Goal: Find specific page/section: Find specific page/section

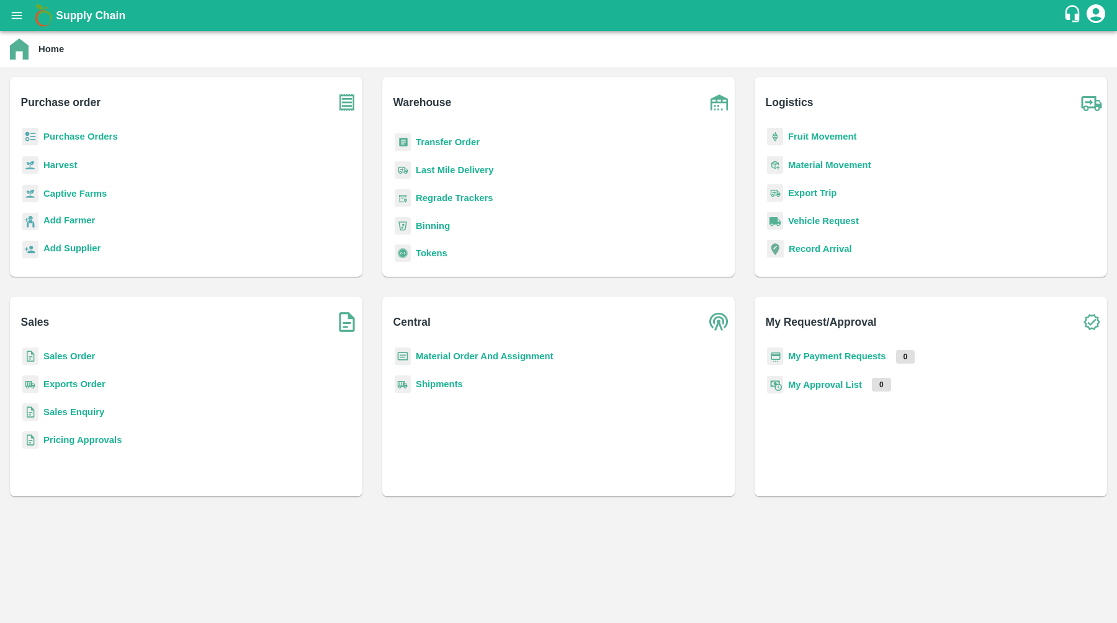
scroll to position [124, 0]
click at [436, 226] on b "Binning" at bounding box center [433, 225] width 34 height 10
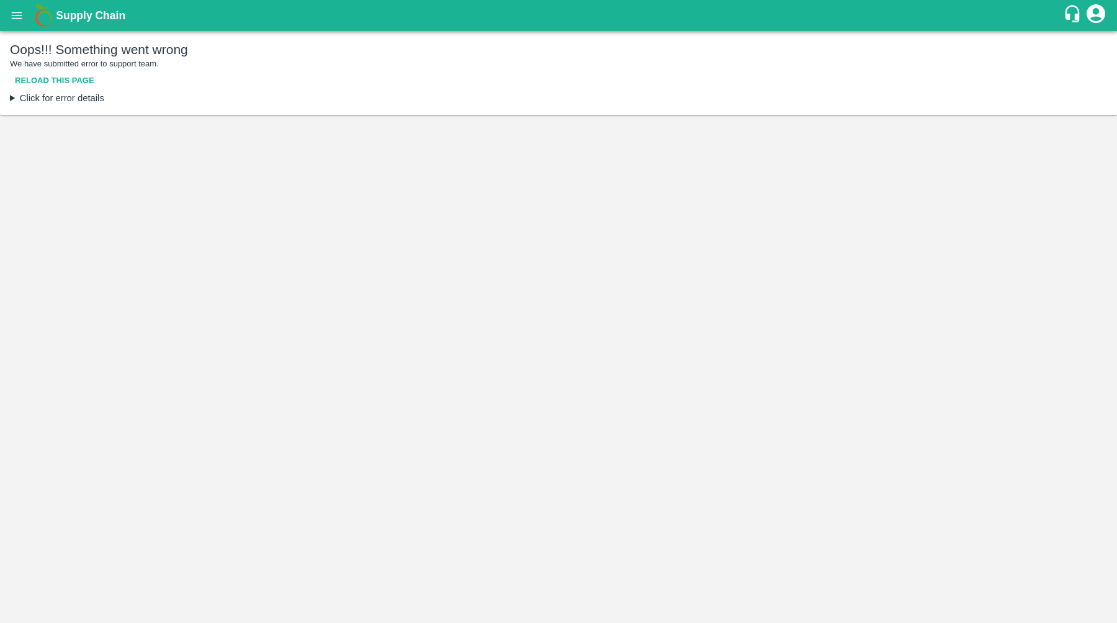
click at [82, 80] on button "Reload this page" at bounding box center [54, 81] width 89 height 22
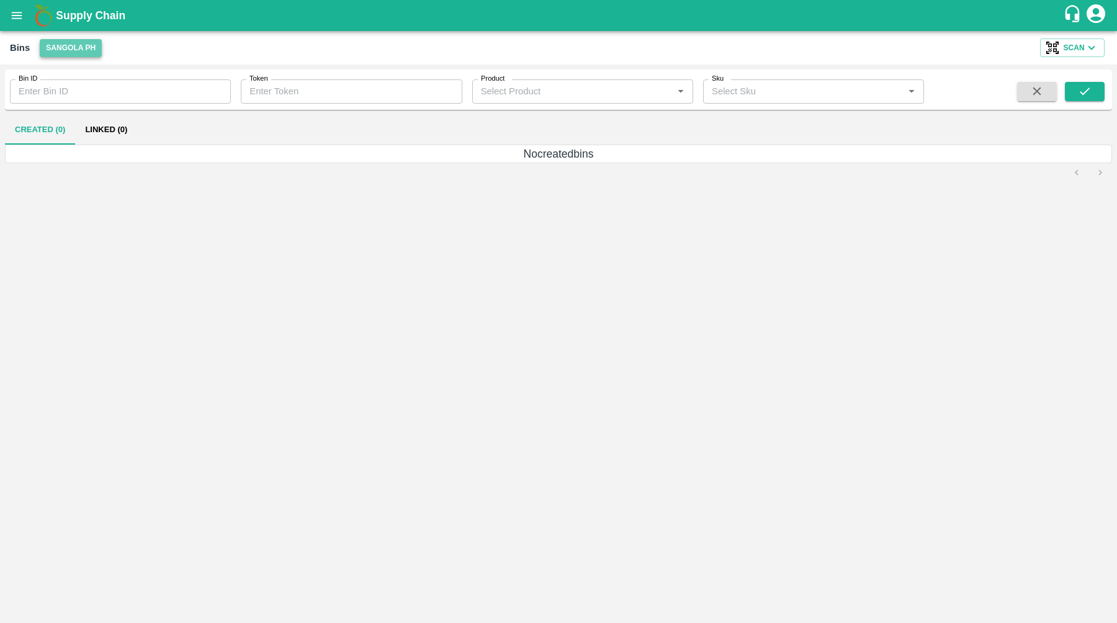
click at [55, 50] on button "Sangola PH" at bounding box center [71, 48] width 62 height 18
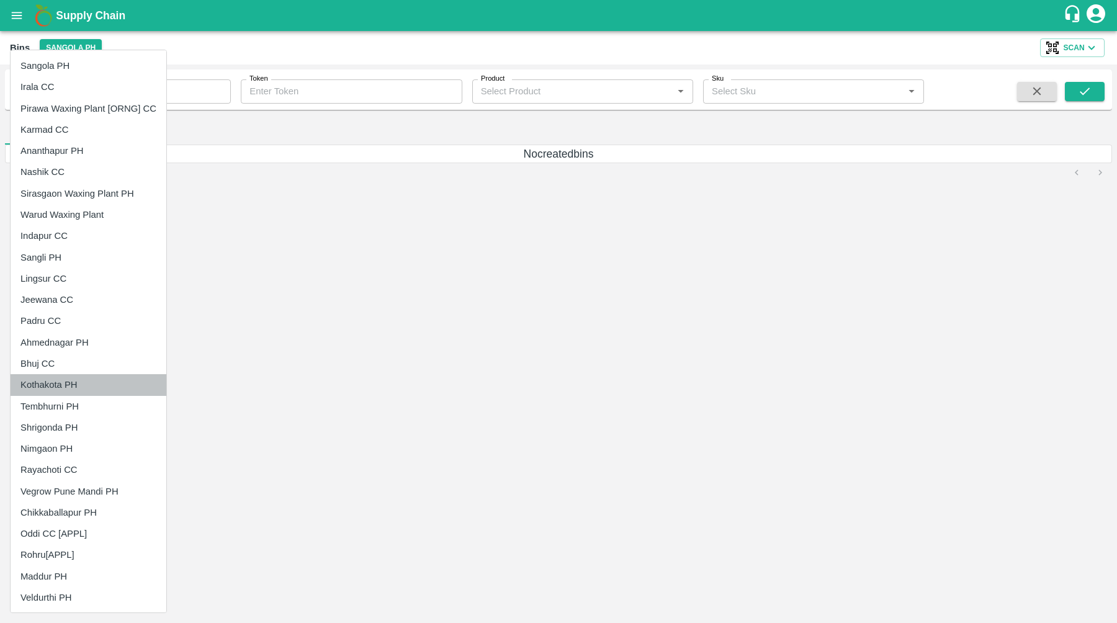
click at [58, 393] on li "Kothakota PH" at bounding box center [89, 384] width 156 height 21
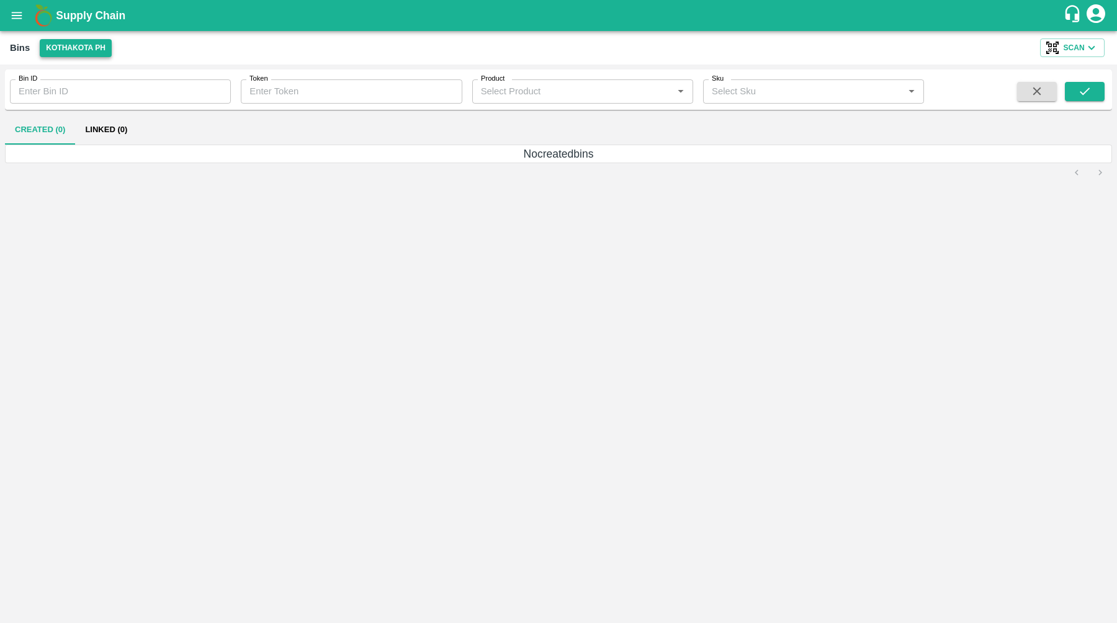
click at [84, 54] on button "Kothakota PH" at bounding box center [76, 48] width 72 height 18
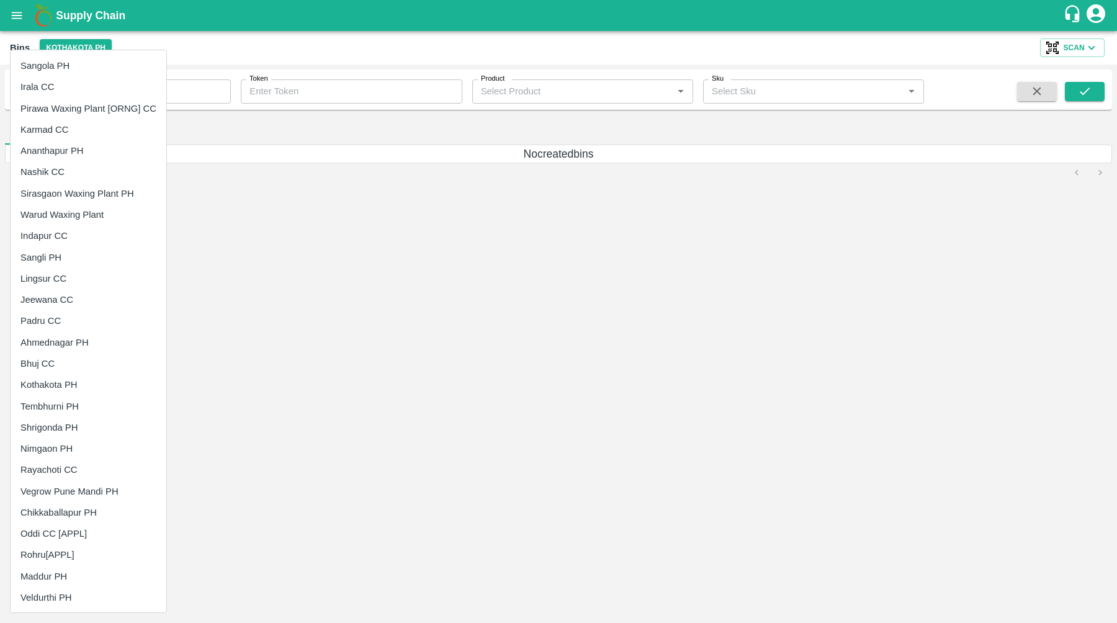
click at [94, 91] on li "Irala CC" at bounding box center [89, 86] width 156 height 21
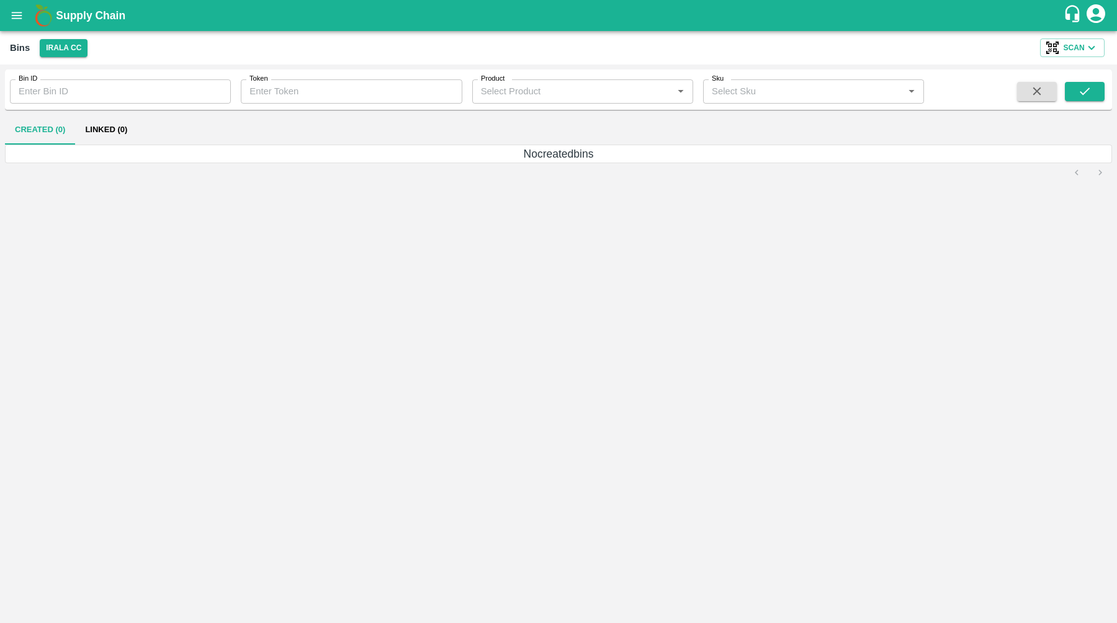
click at [81, 46] on button "Irala CC" at bounding box center [64, 48] width 48 height 18
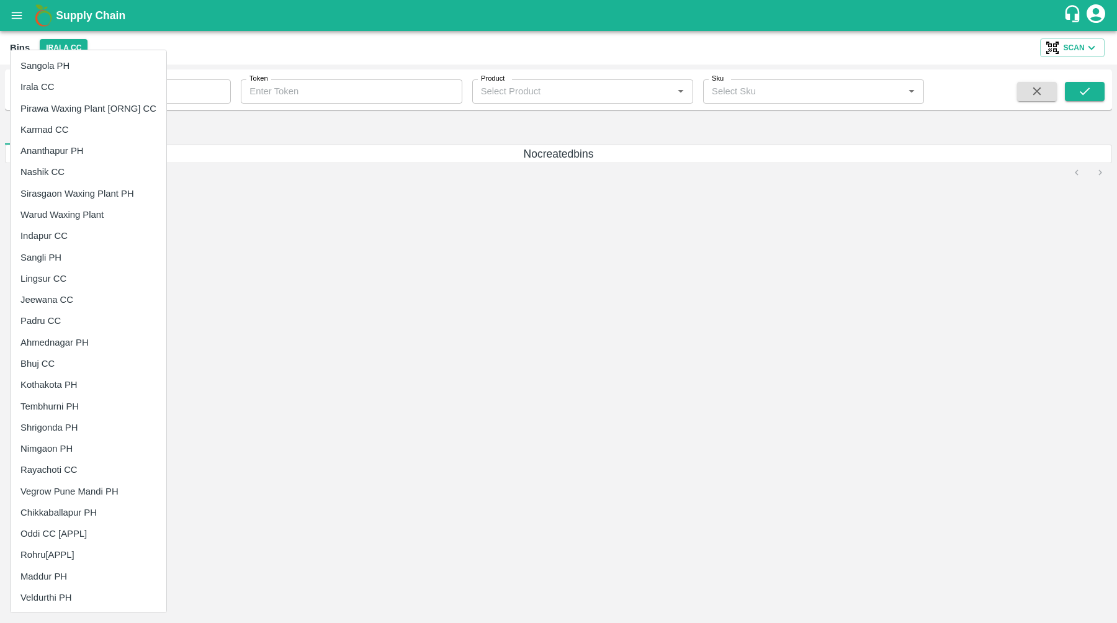
click at [79, 161] on li "Nashik CC" at bounding box center [89, 171] width 156 height 21
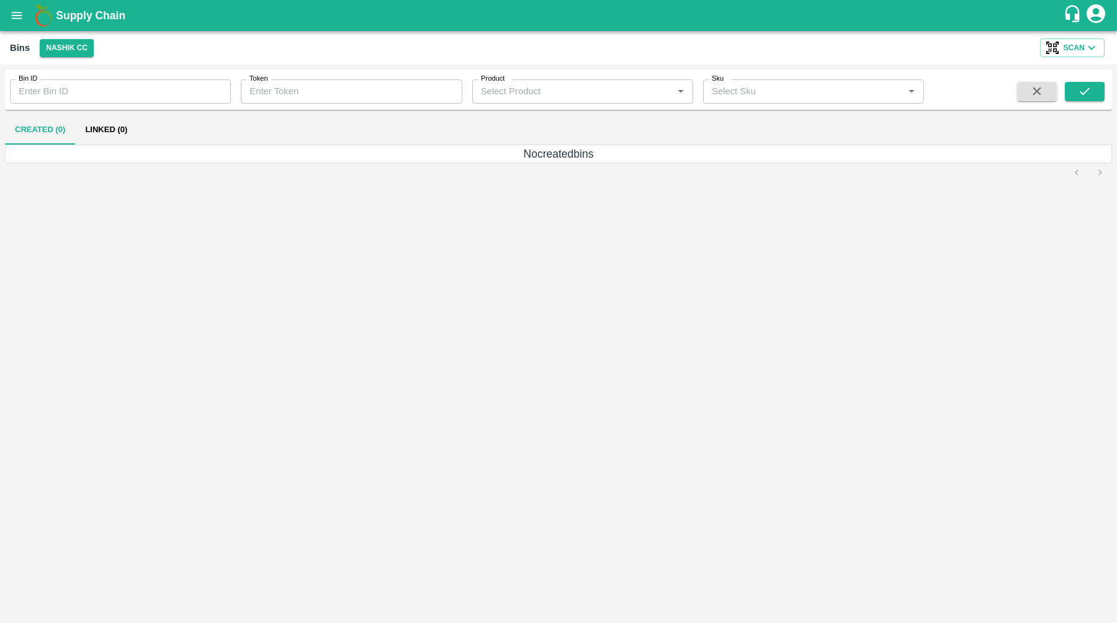
click at [76, 56] on div "Bins Nashik CC Scan" at bounding box center [558, 48] width 1117 height 34
click at [79, 58] on div "Bins Nashik CC Scan" at bounding box center [558, 48] width 1117 height 34
click at [81, 52] on button "Nashik CC" at bounding box center [67, 48] width 54 height 18
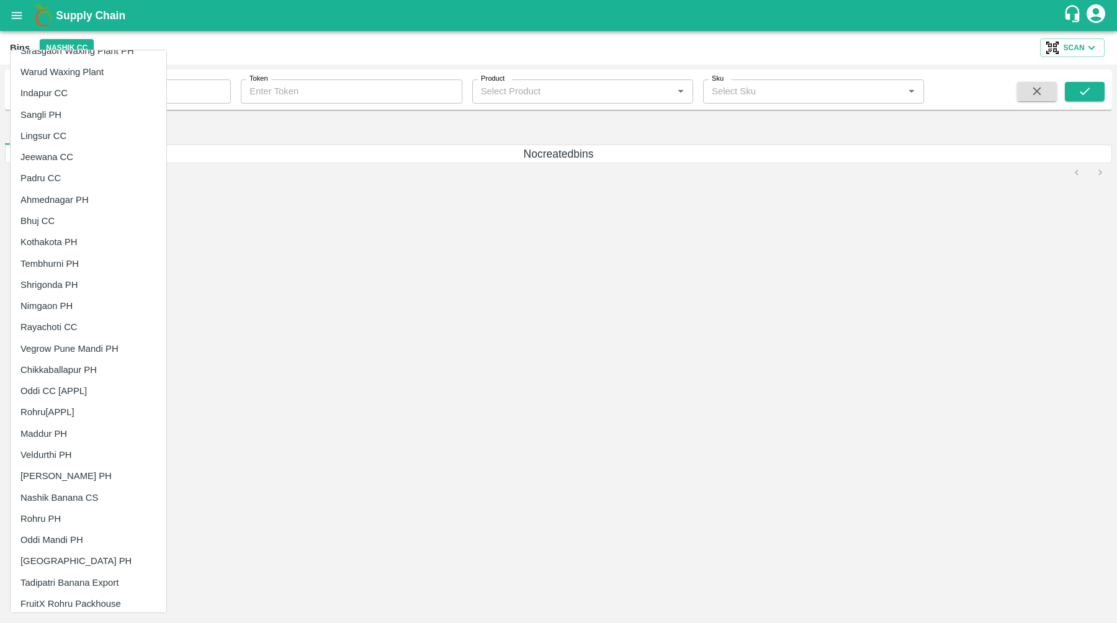
scroll to position [148, 0]
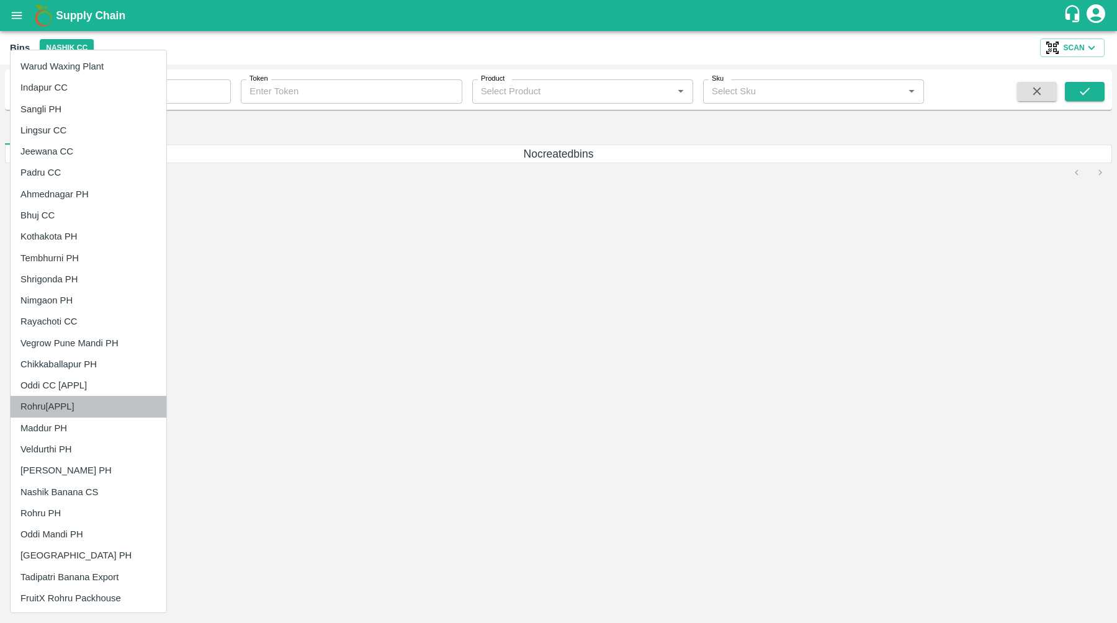
click at [63, 415] on li "Rohru[APPL]" at bounding box center [89, 406] width 156 height 21
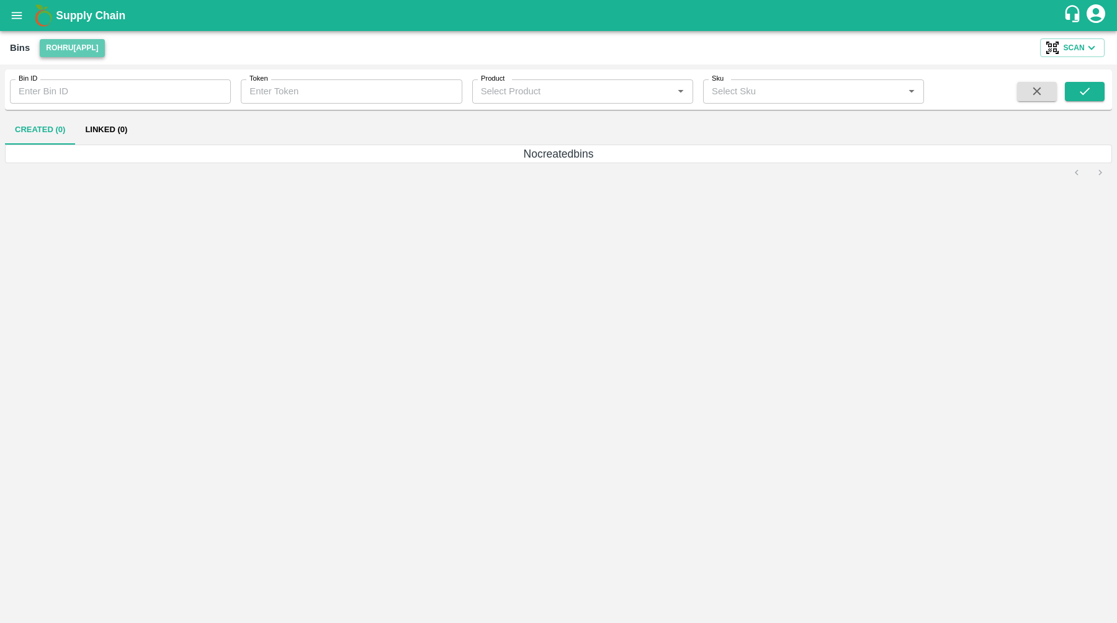
click at [80, 39] on button "Rohru[APPL]" at bounding box center [72, 48] width 65 height 18
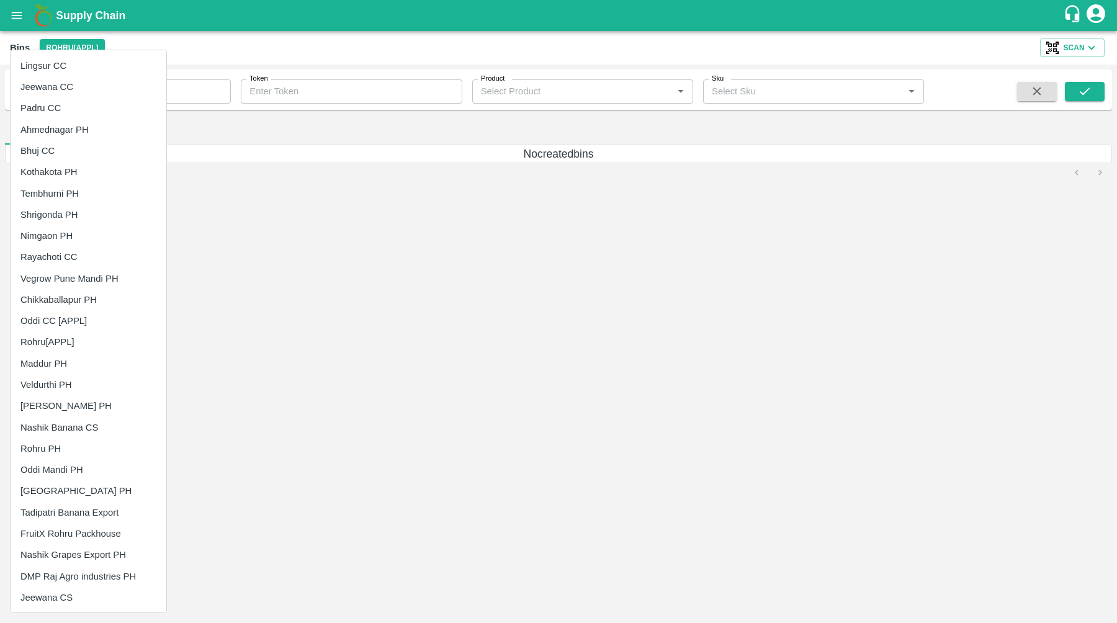
scroll to position [362, 0]
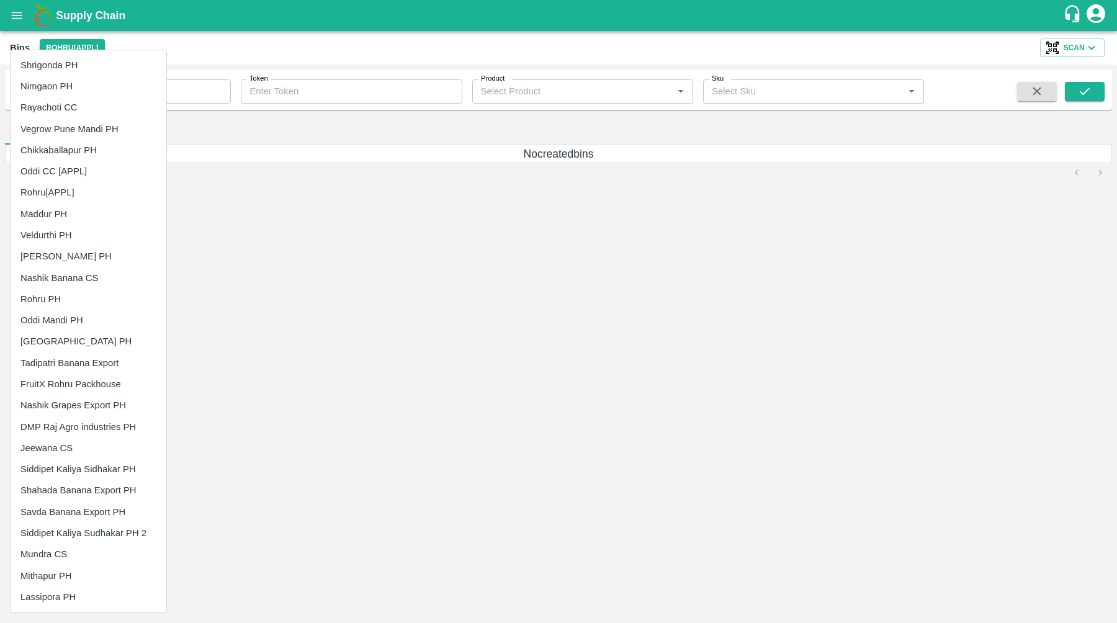
click at [256, 289] on div at bounding box center [558, 311] width 1117 height 623
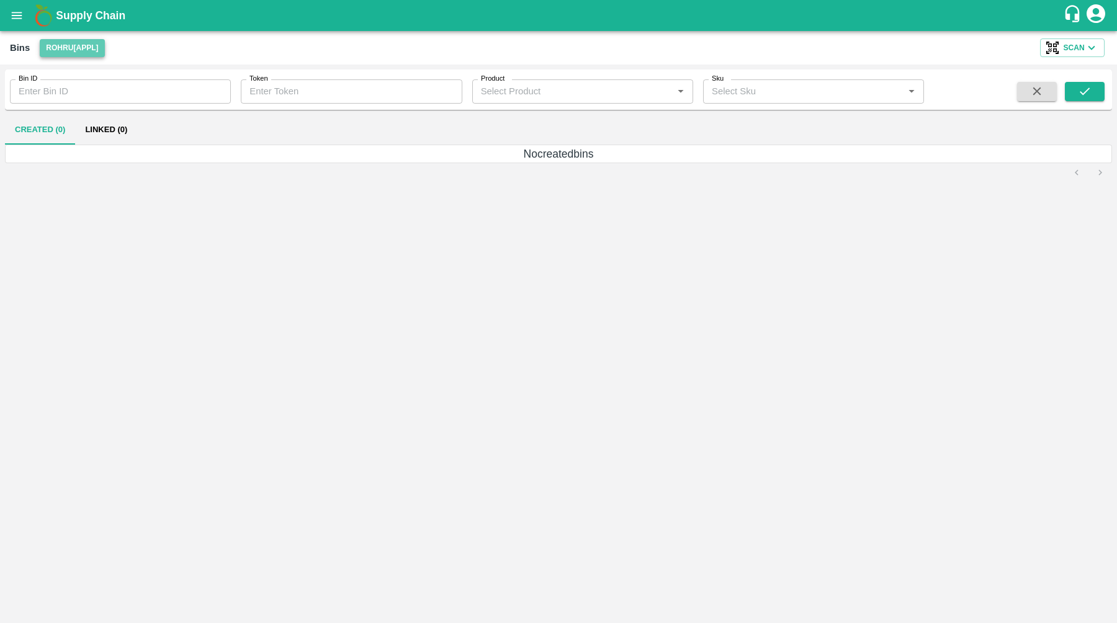
click at [76, 40] on button "Rohru[APPL]" at bounding box center [72, 48] width 65 height 18
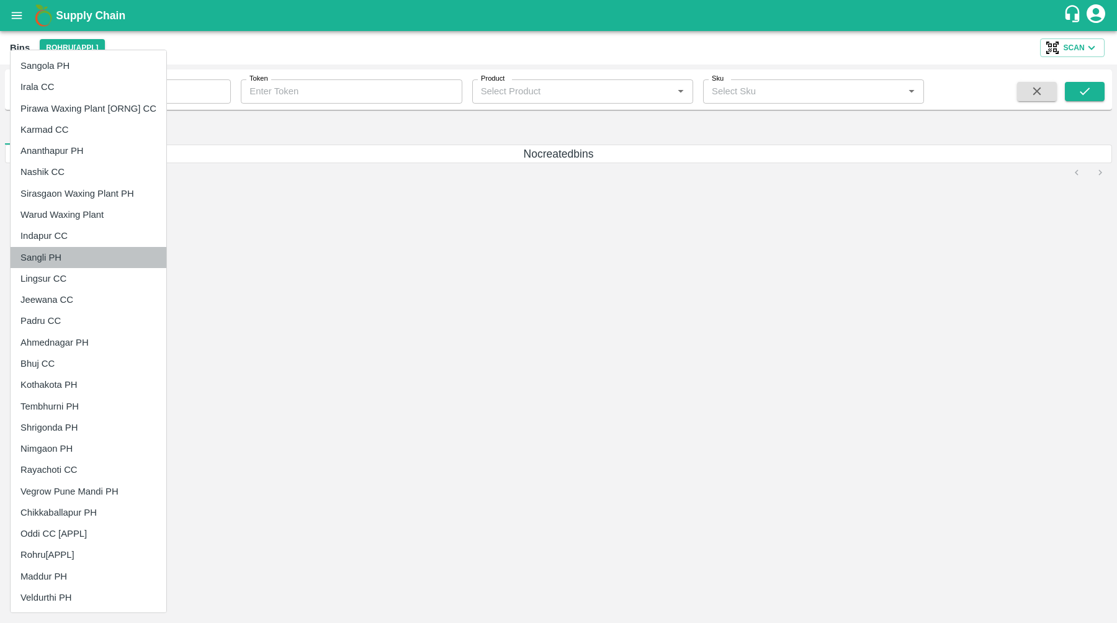
click at [74, 248] on li "Sangli PH" at bounding box center [89, 257] width 156 height 21
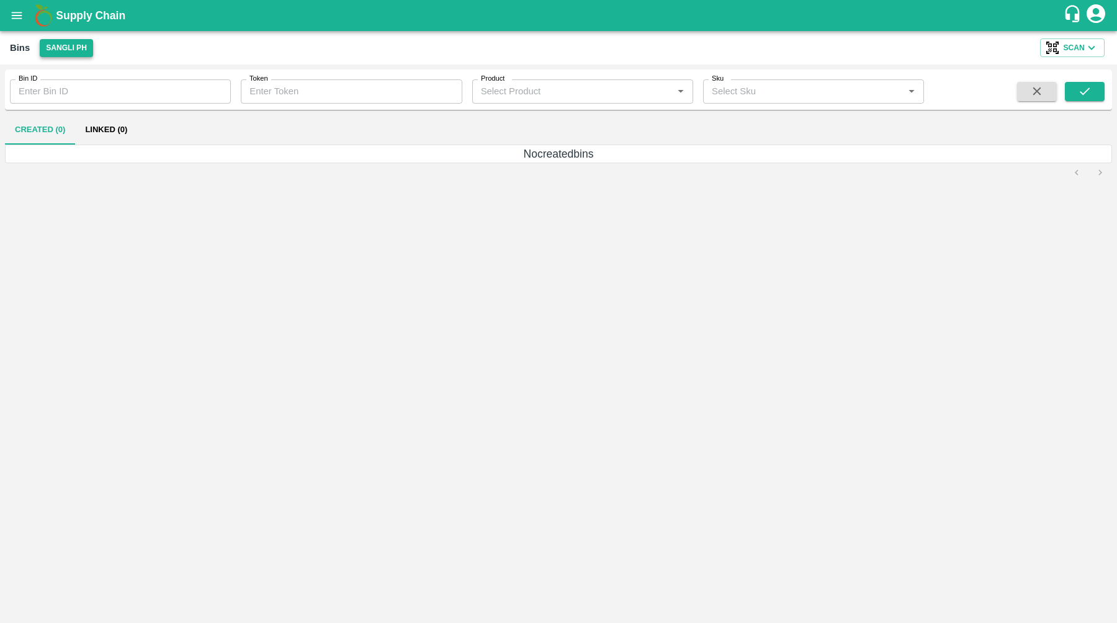
click at [83, 45] on button "Sangli PH" at bounding box center [66, 48] width 53 height 18
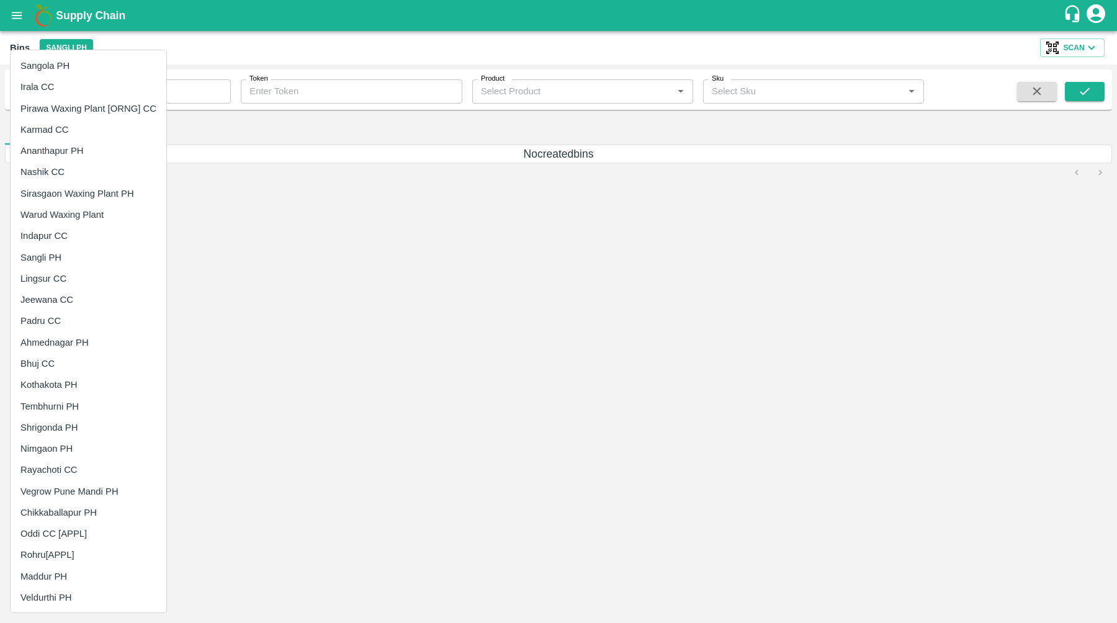
click at [63, 334] on li "Ahmednagar PH" at bounding box center [89, 342] width 156 height 21
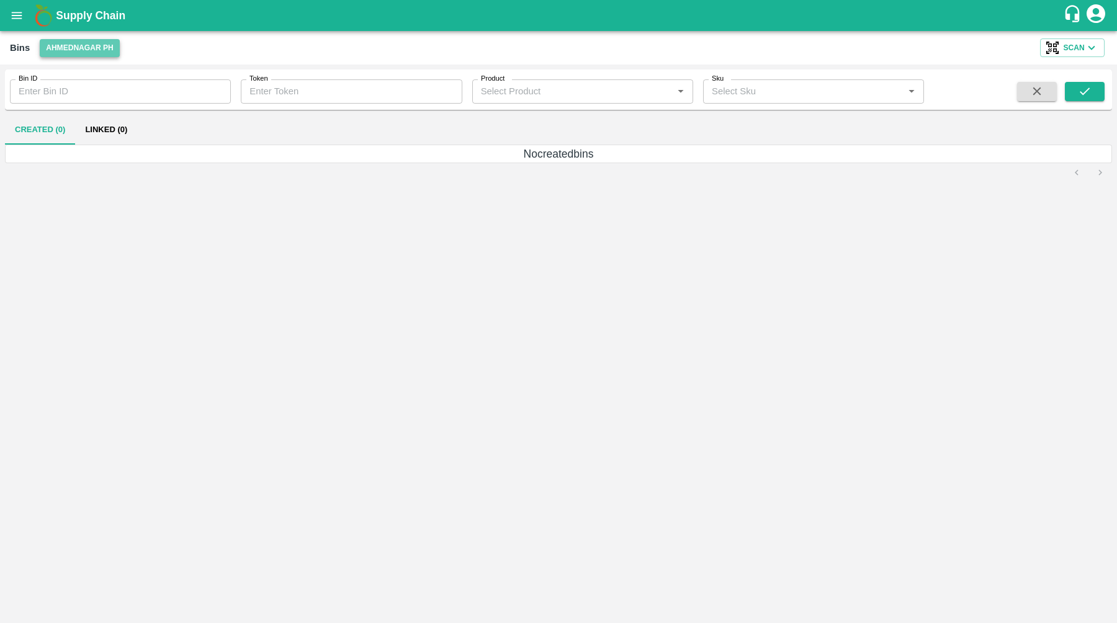
click at [96, 53] on button "Ahmednagar PH" at bounding box center [80, 48] width 80 height 18
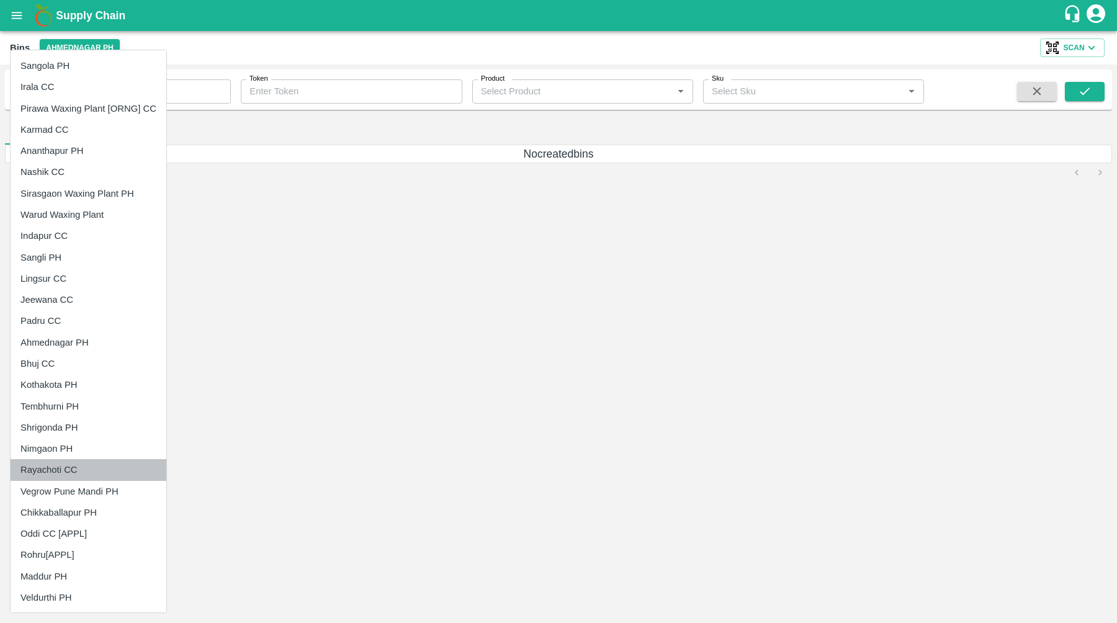
click at [58, 468] on li "Rayachoti CC" at bounding box center [89, 469] width 156 height 21
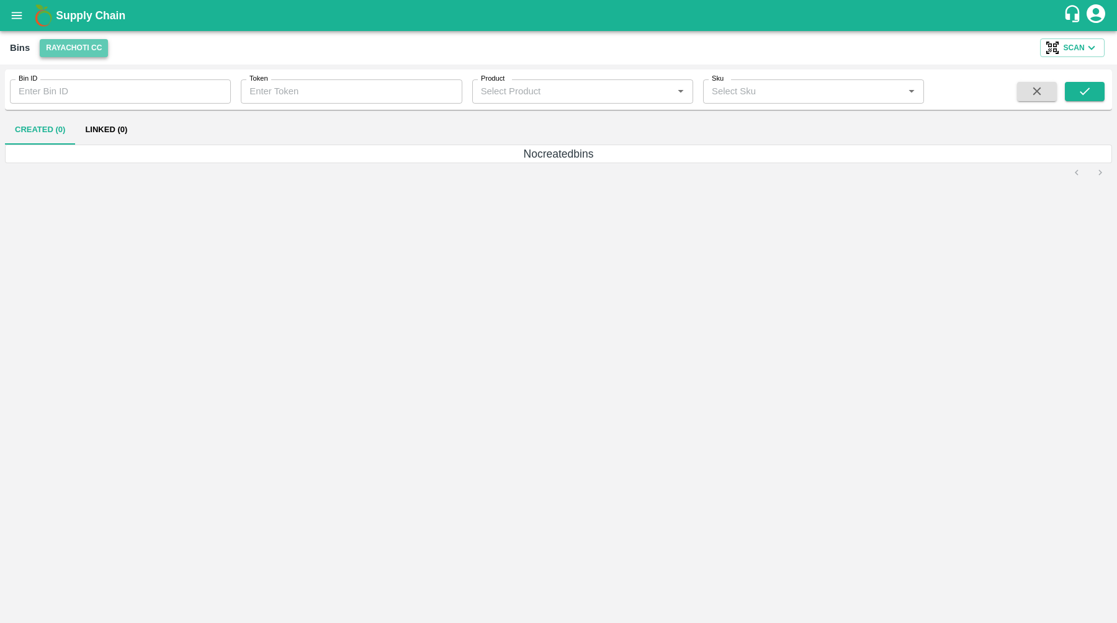
click at [92, 45] on button "Rayachoti CC" at bounding box center [74, 48] width 68 height 18
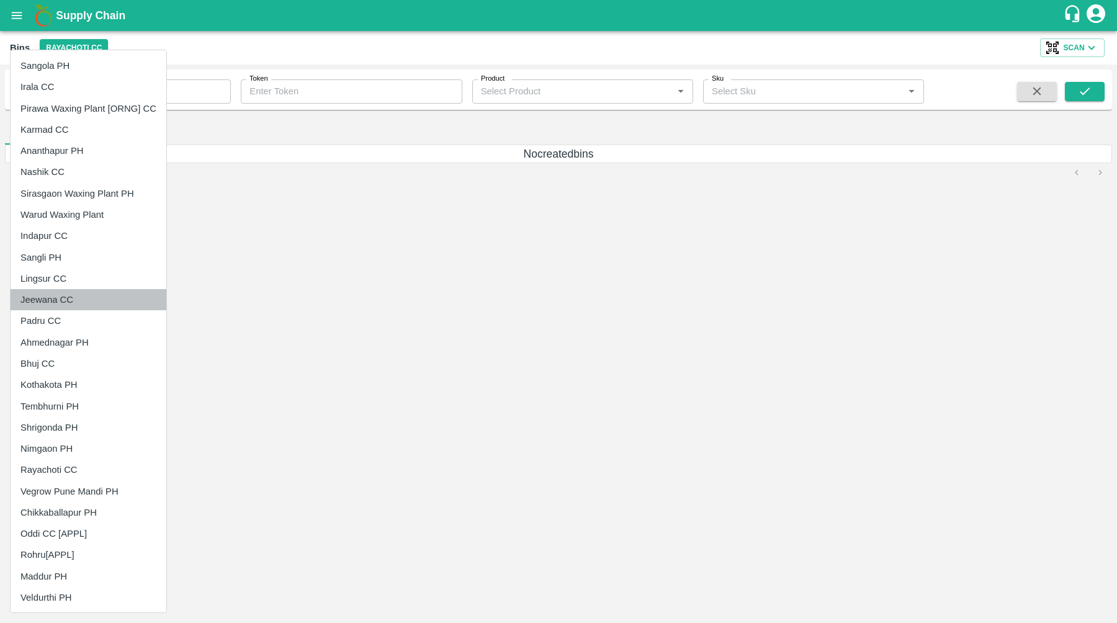
click at [61, 306] on li "Jeewana CC" at bounding box center [89, 299] width 156 height 21
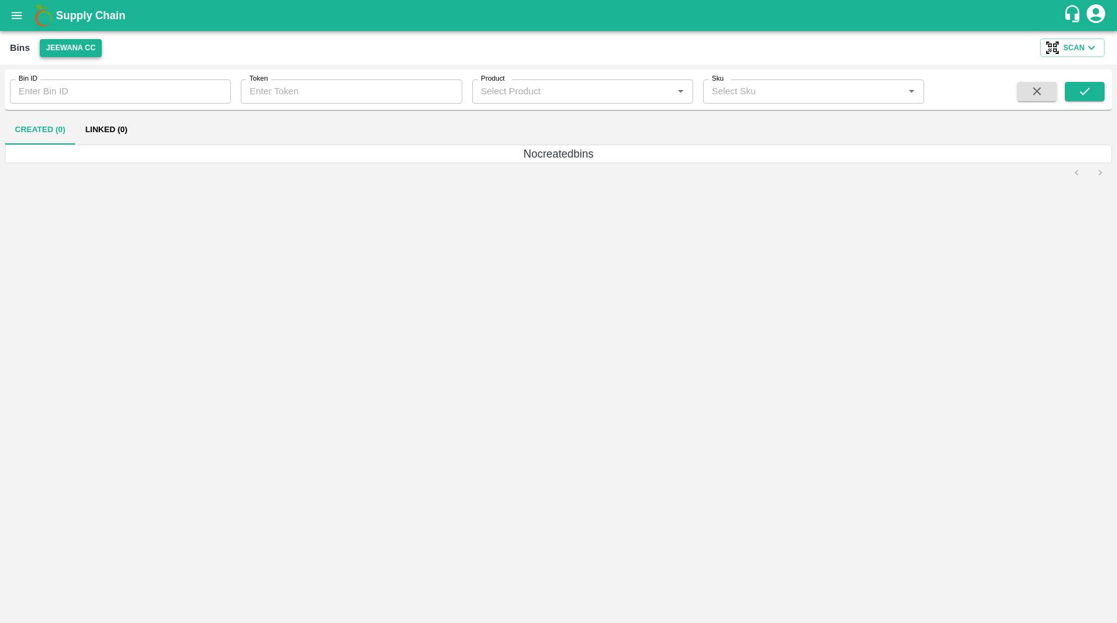
click at [84, 55] on button "Jeewana CC" at bounding box center [71, 48] width 62 height 18
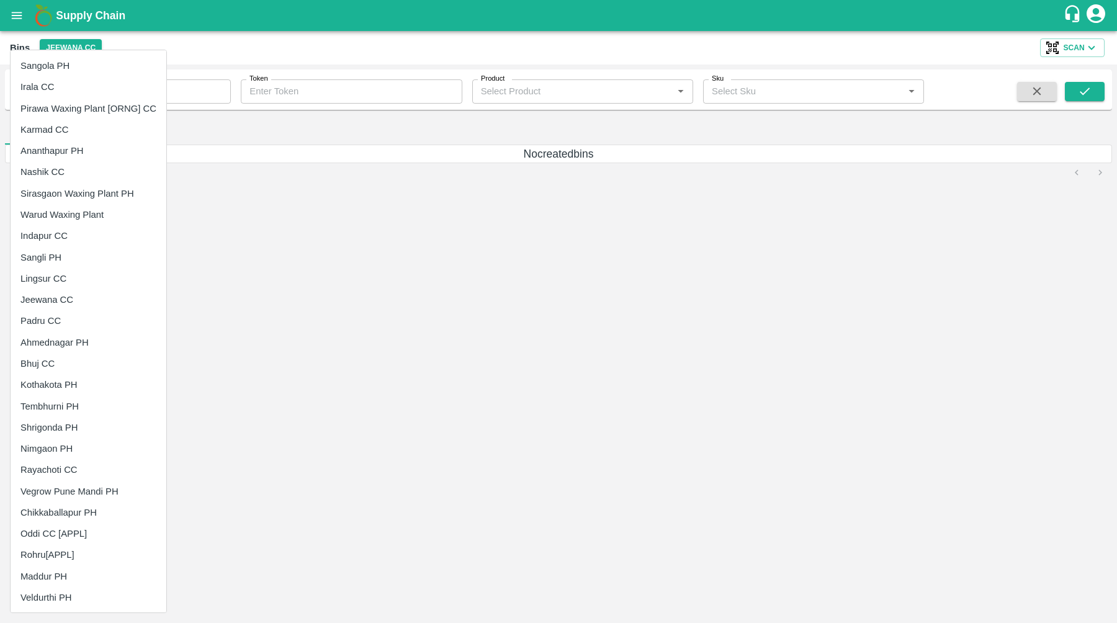
click at [74, 113] on li "Pirawa Waxing Plant [ORNG] CC" at bounding box center [89, 108] width 156 height 21
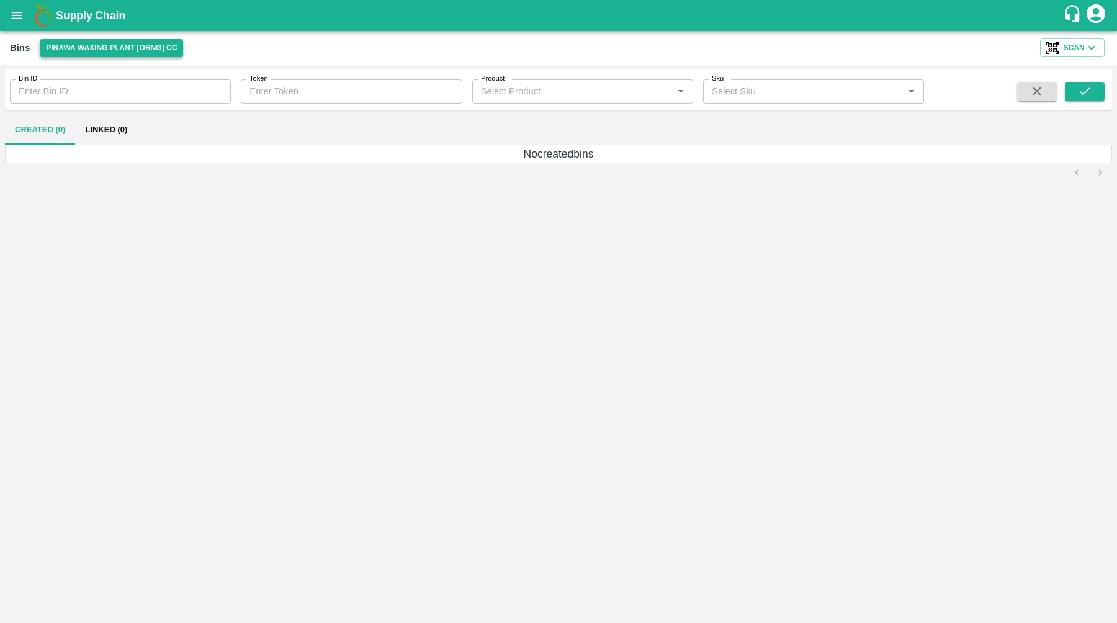
click at [89, 48] on button "Pirawa Waxing Plant [ORNG] CC" at bounding box center [111, 48] width 143 height 18
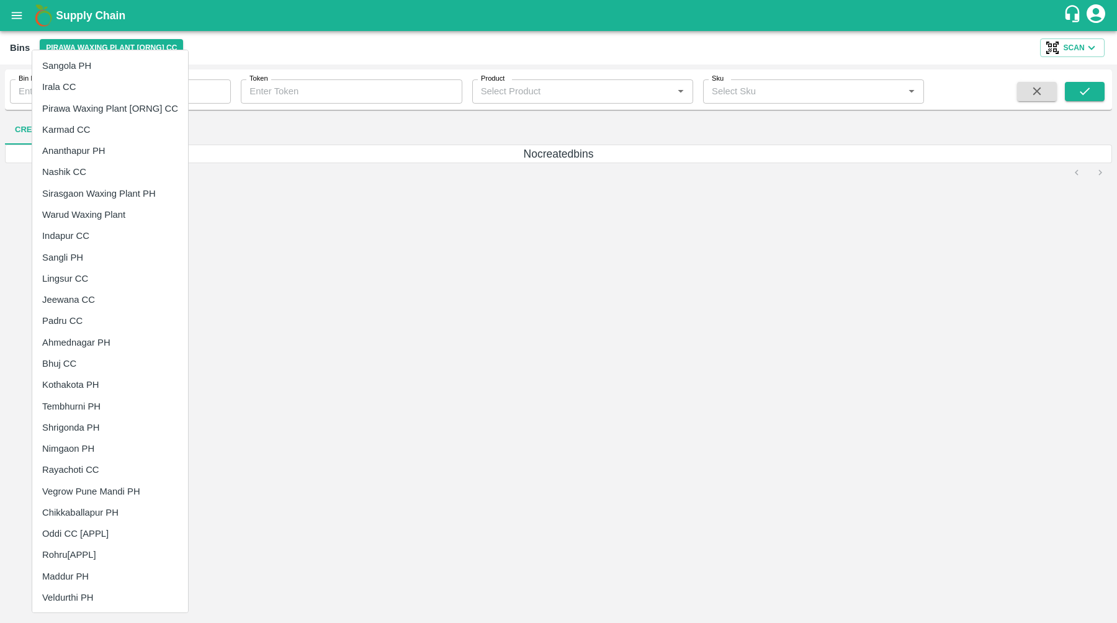
click at [66, 93] on li "Irala CC" at bounding box center [110, 86] width 156 height 21
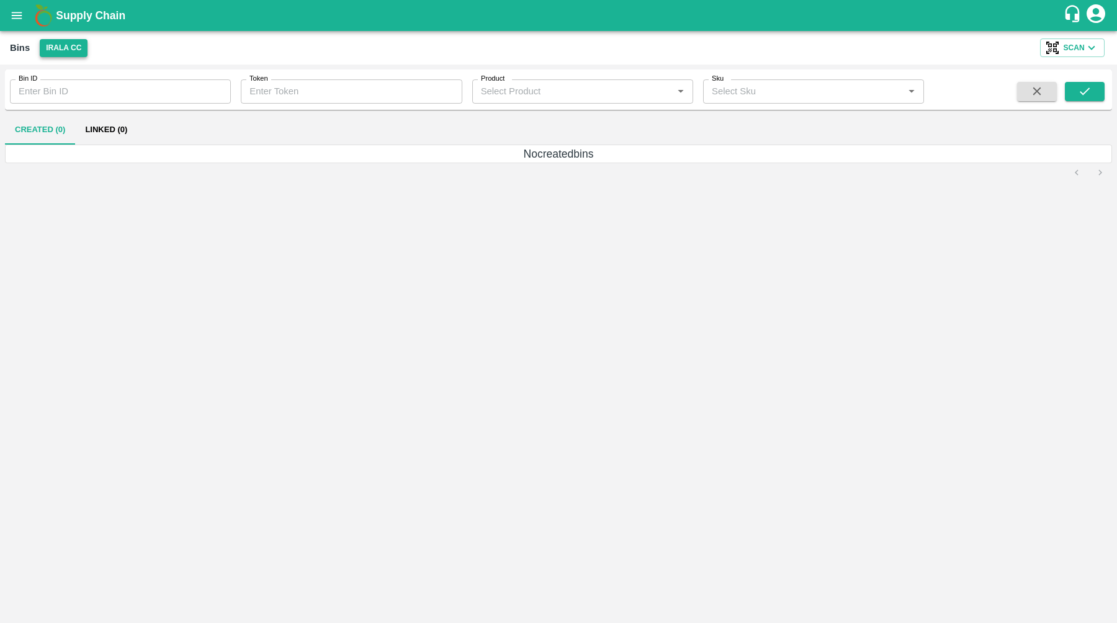
click at [80, 50] on button "Irala CC" at bounding box center [64, 48] width 48 height 18
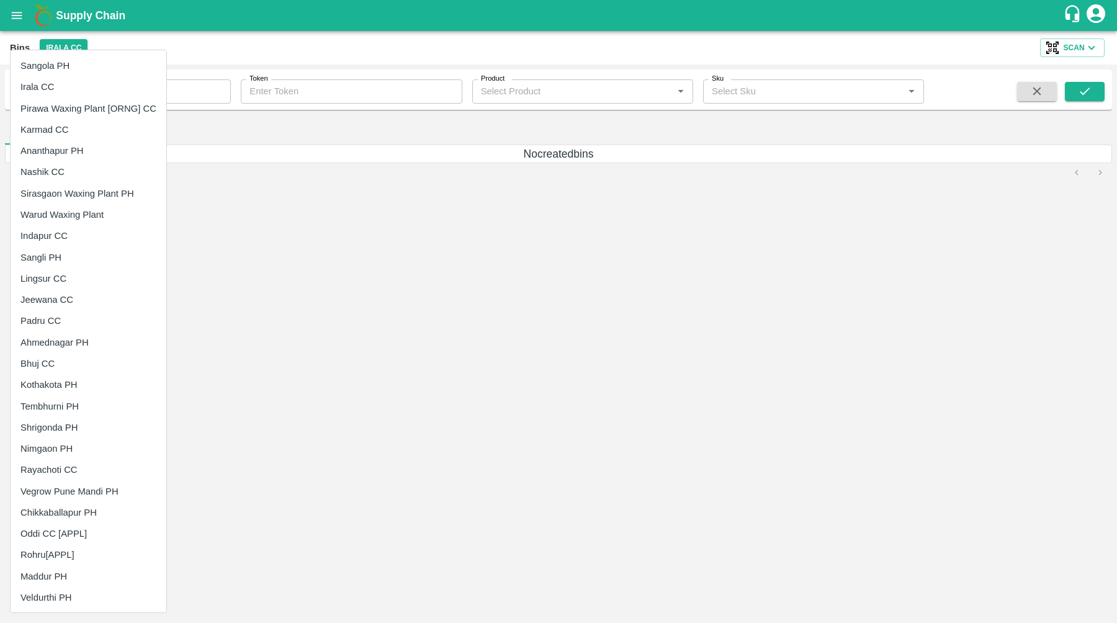
click at [76, 127] on li "Karmad CC" at bounding box center [89, 129] width 156 height 21
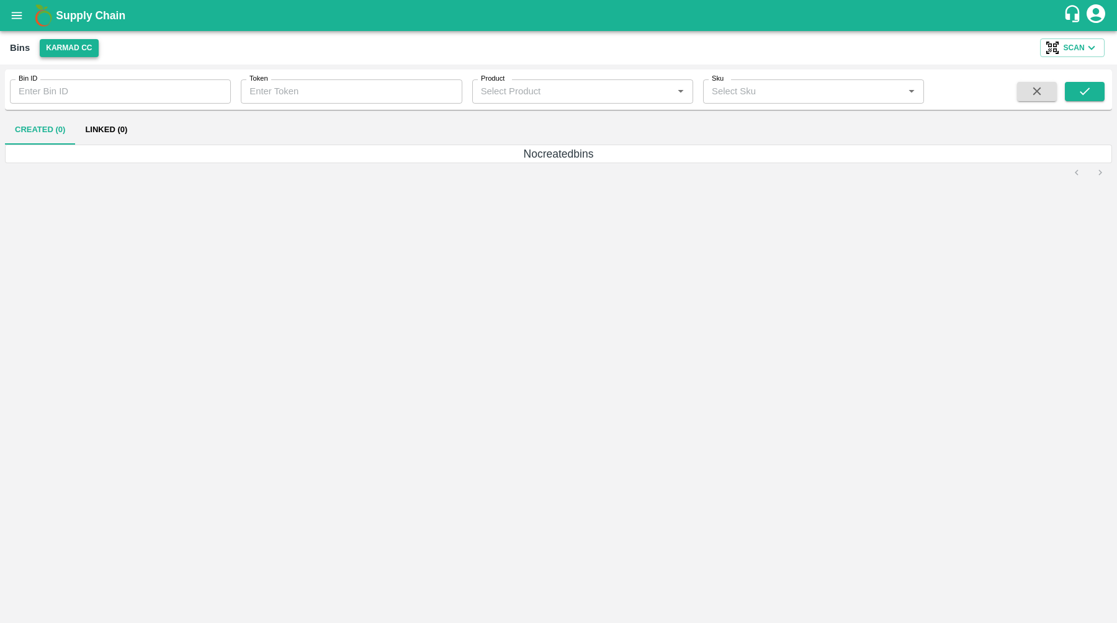
click at [78, 47] on button "Karmad CC" at bounding box center [69, 48] width 58 height 18
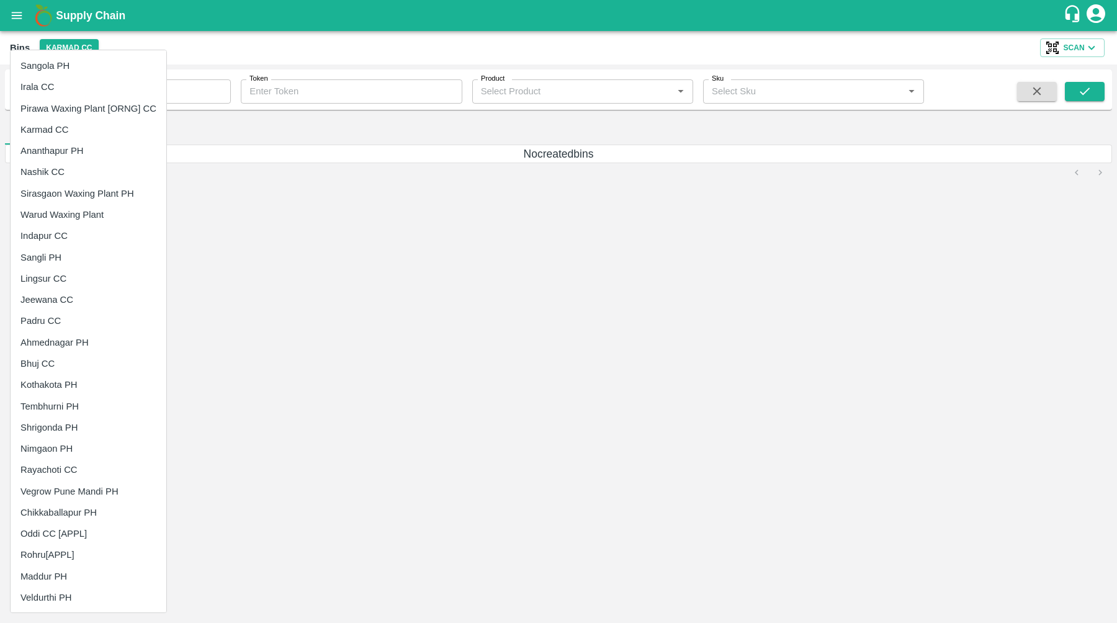
click at [329, 114] on div at bounding box center [558, 311] width 1117 height 623
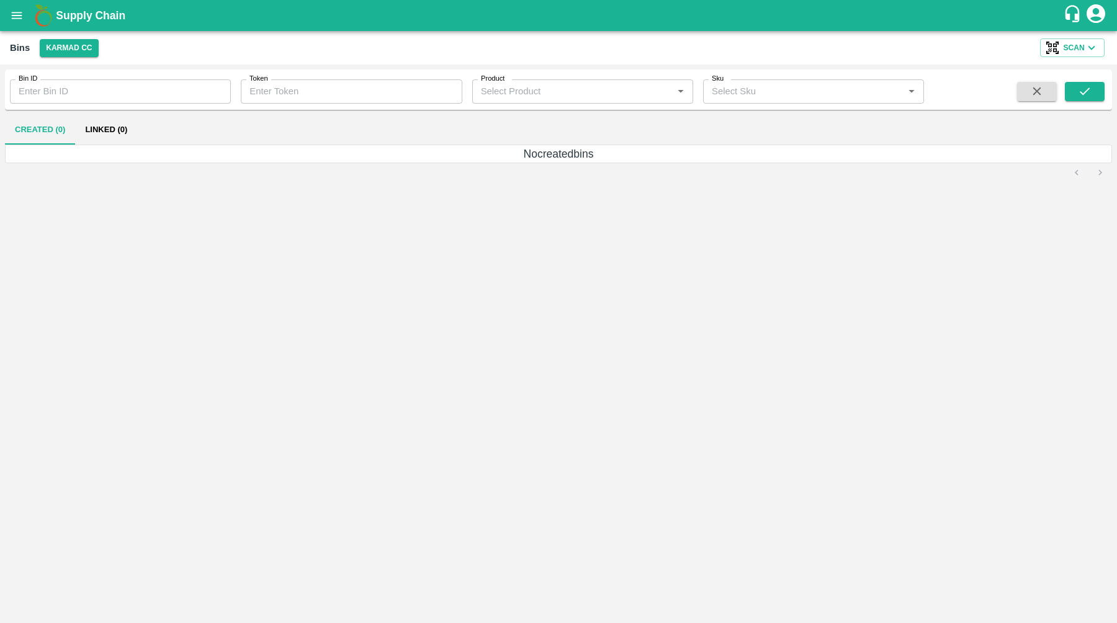
click at [79, 62] on div "Bins Karmad CC Scan" at bounding box center [558, 48] width 1117 height 34
click at [89, 56] on button "Karmad CC" at bounding box center [69, 48] width 58 height 18
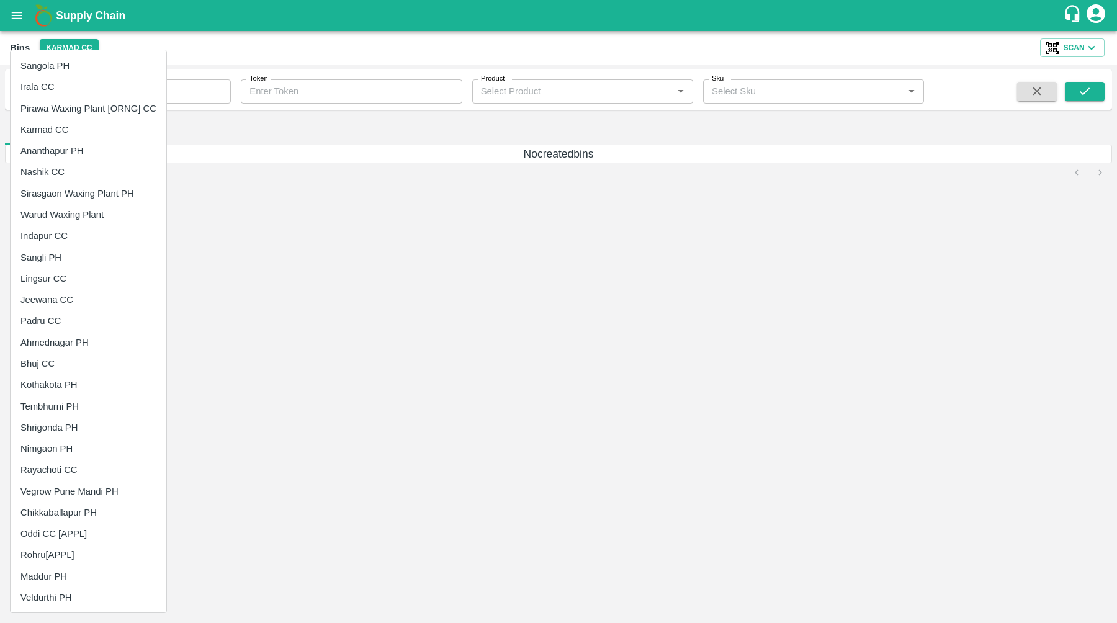
click at [81, 165] on li "Nashik CC" at bounding box center [89, 171] width 156 height 21
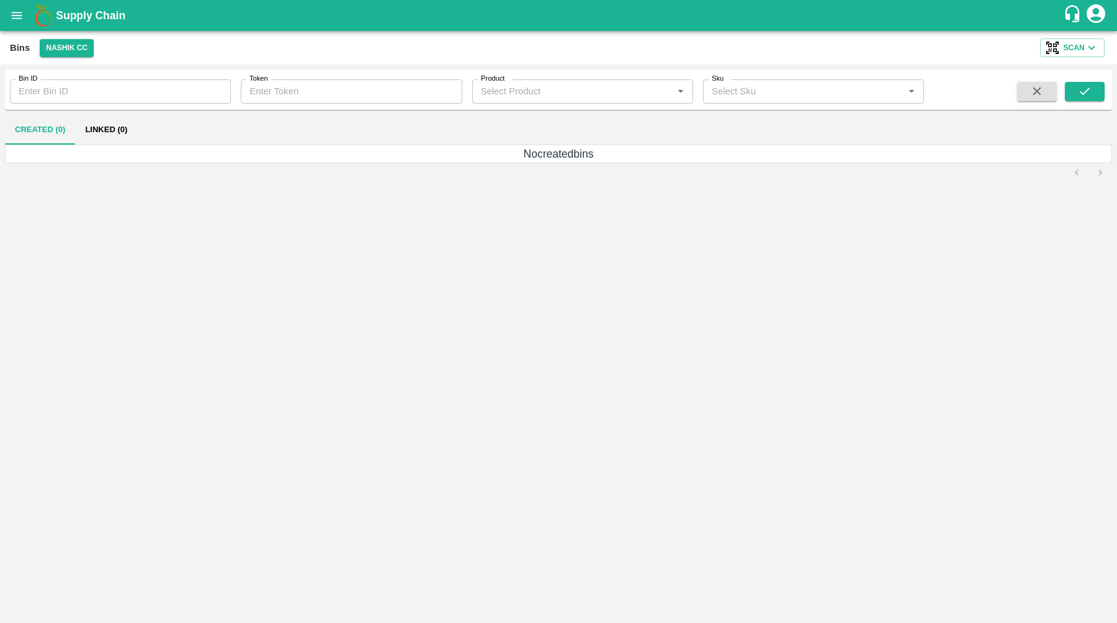
click at [76, 36] on div "Bins Nashik CC Scan" at bounding box center [558, 48] width 1117 height 34
click at [76, 50] on button "Nashik CC" at bounding box center [67, 48] width 54 height 18
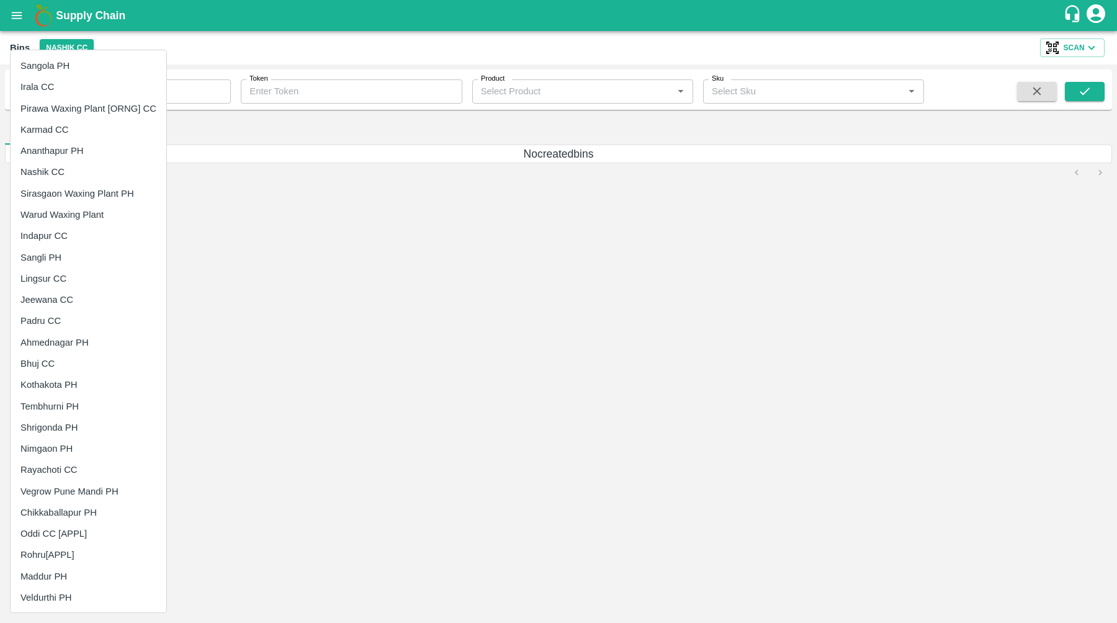
click at [87, 198] on li "Sirasgaon Waxing Plant PH" at bounding box center [89, 193] width 156 height 21
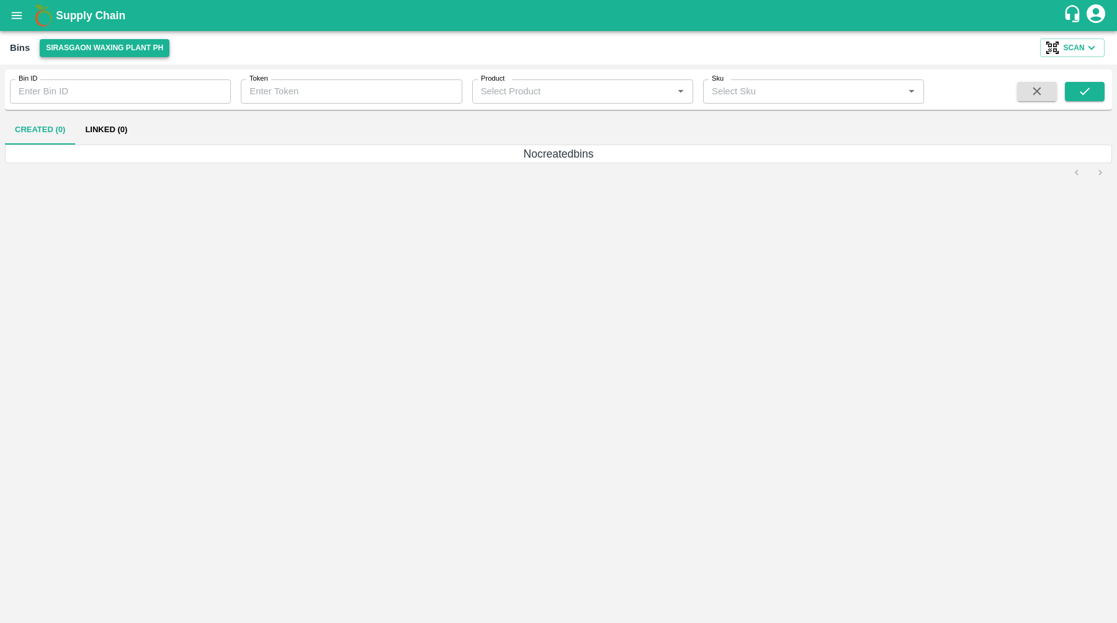
click at [71, 48] on button "Sirasgaon Waxing Plant PH" at bounding box center [105, 48] width 130 height 18
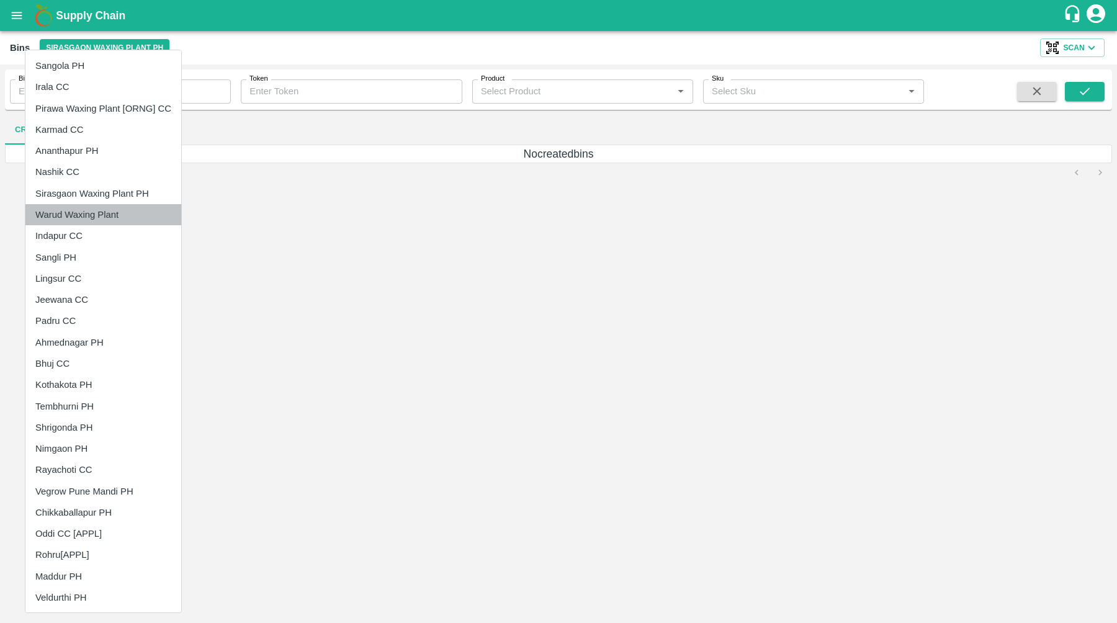
click at [100, 224] on li "Warud Waxing Plant" at bounding box center [103, 214] width 156 height 21
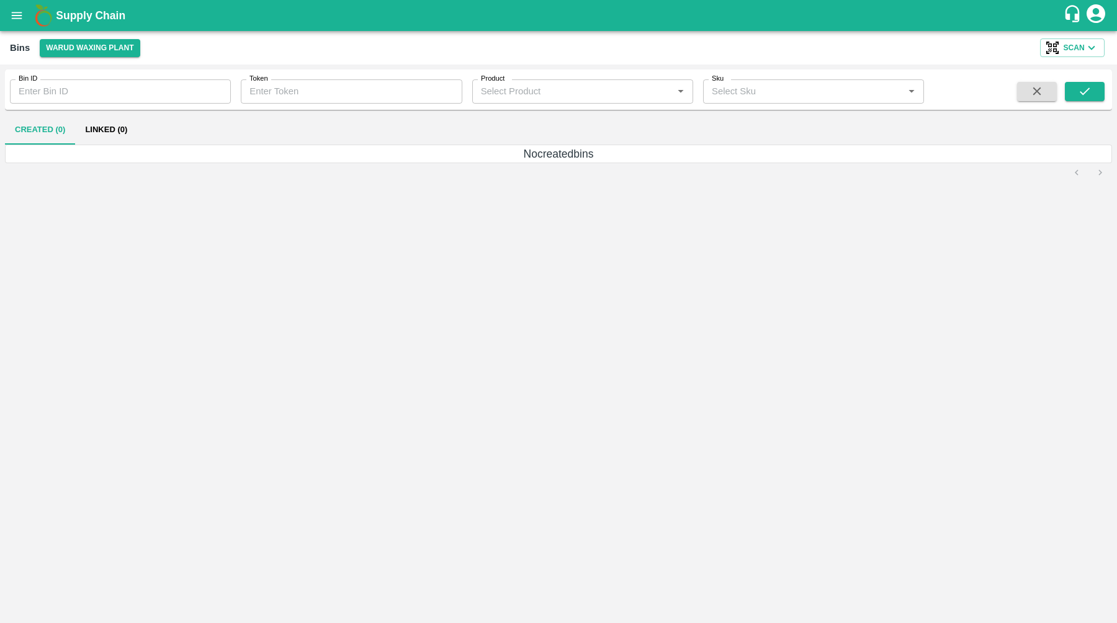
click at [92, 59] on div "Bins Warud Waxing Plant Scan" at bounding box center [558, 48] width 1117 height 34
click at [100, 36] on div "Bins Warud Waxing Plant Scan" at bounding box center [558, 48] width 1117 height 34
click at [100, 50] on button "Warud Waxing Plant" at bounding box center [90, 48] width 100 height 18
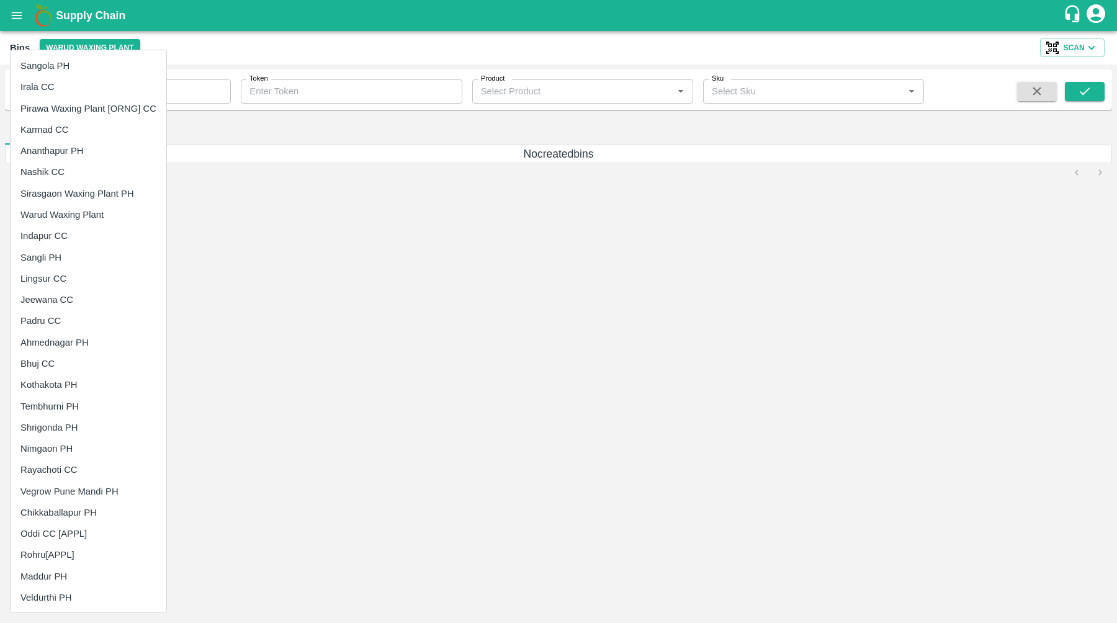
click at [79, 238] on li "Indapur CC" at bounding box center [89, 235] width 156 height 21
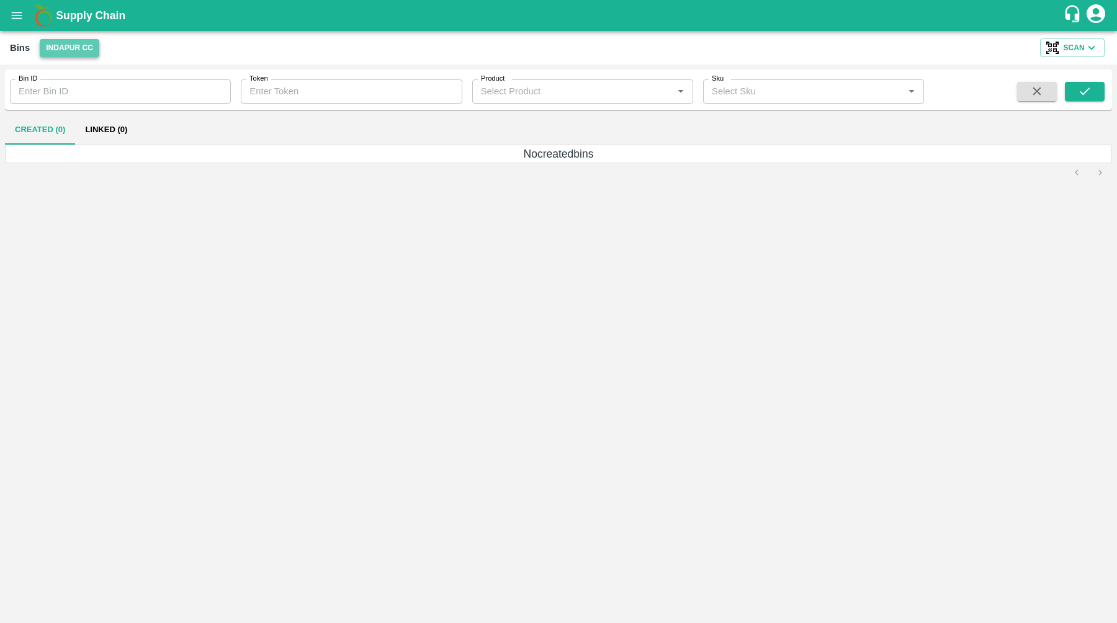
click at [89, 53] on button "Indapur CC" at bounding box center [70, 48] width 60 height 18
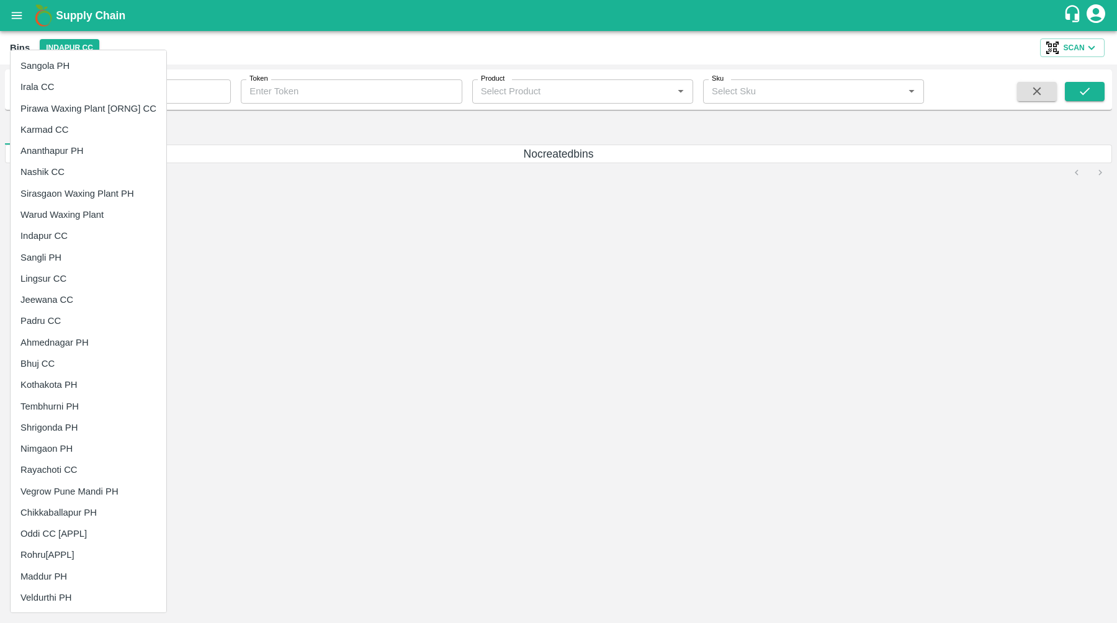
click at [76, 248] on li "Sangli PH" at bounding box center [89, 257] width 156 height 21
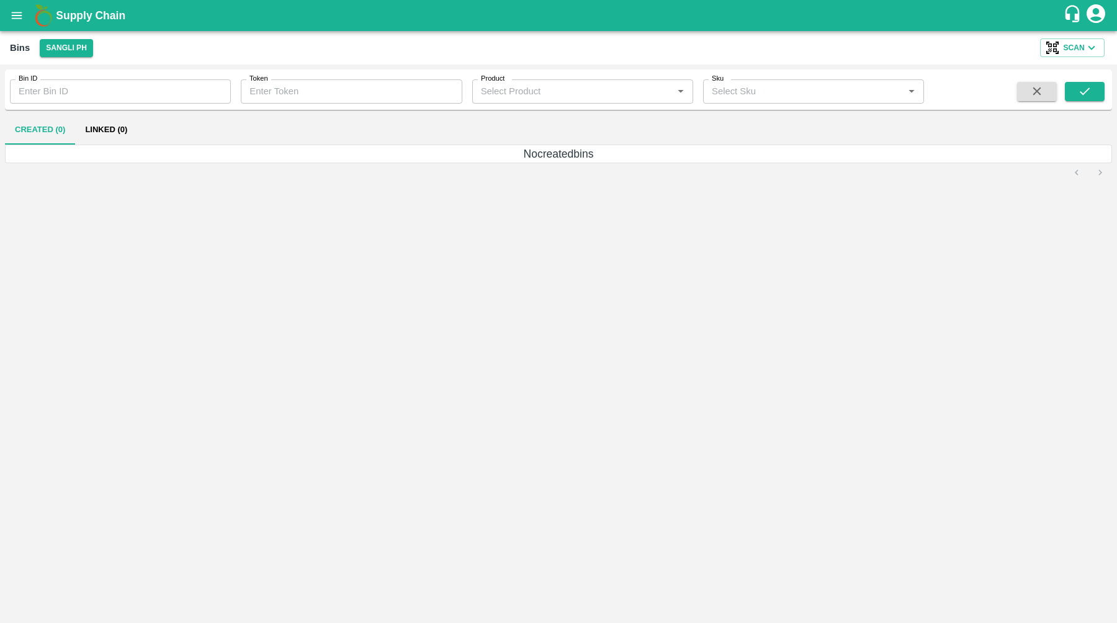
click at [71, 60] on div "Bins Sangli PH Scan" at bounding box center [558, 48] width 1117 height 34
click at [71, 50] on button "Sangli PH" at bounding box center [66, 48] width 53 height 18
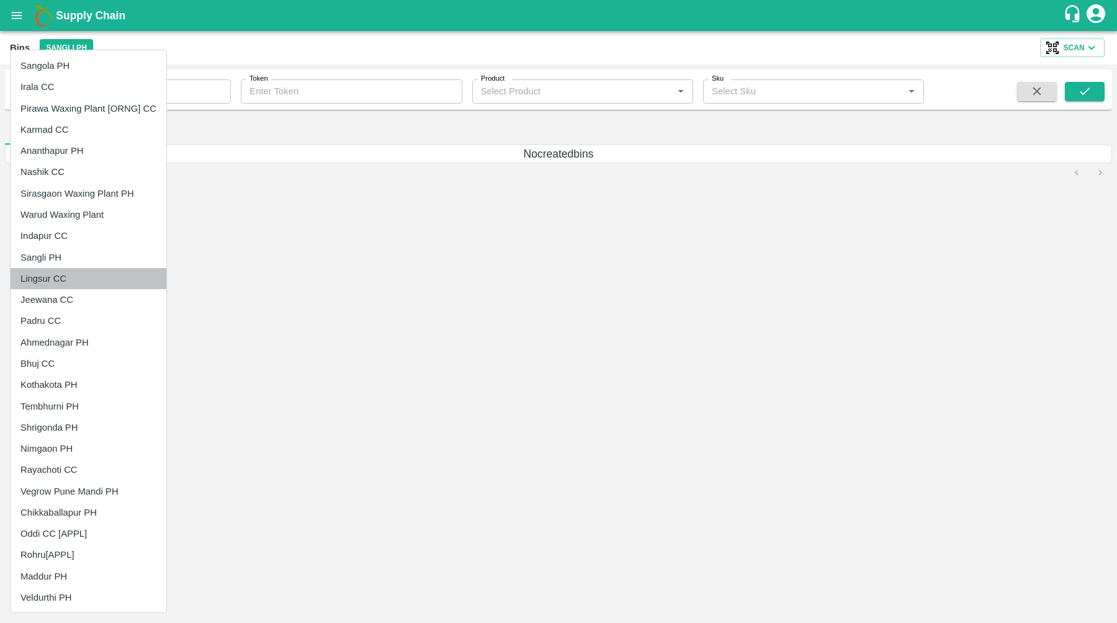
click at [76, 272] on li "Lingsur CC" at bounding box center [89, 278] width 156 height 21
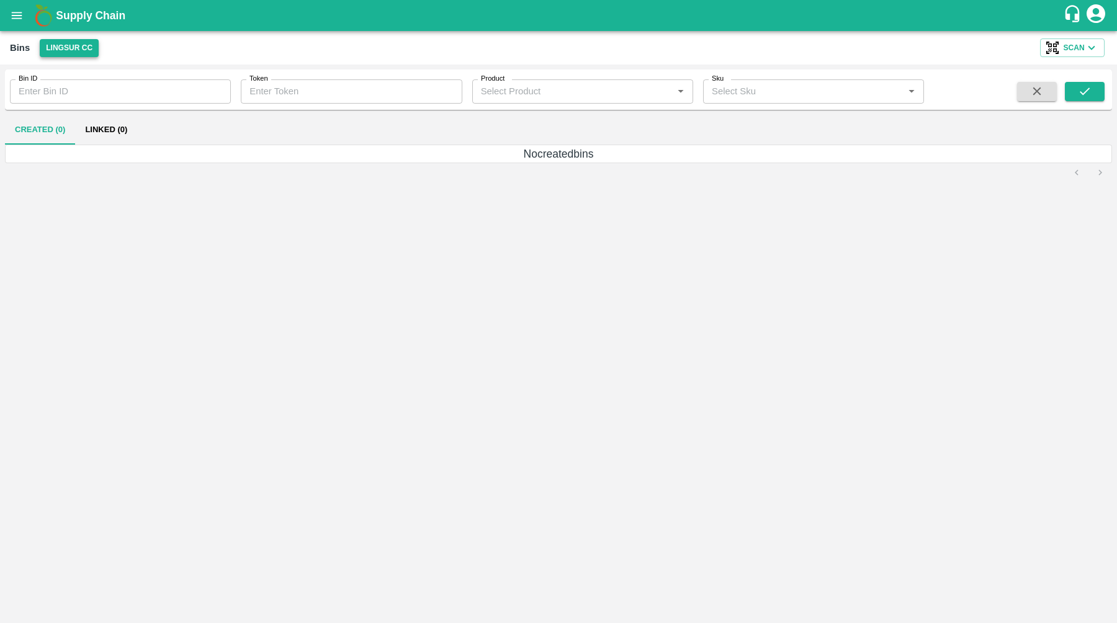
click at [69, 48] on button "Lingsur CC" at bounding box center [69, 48] width 59 height 18
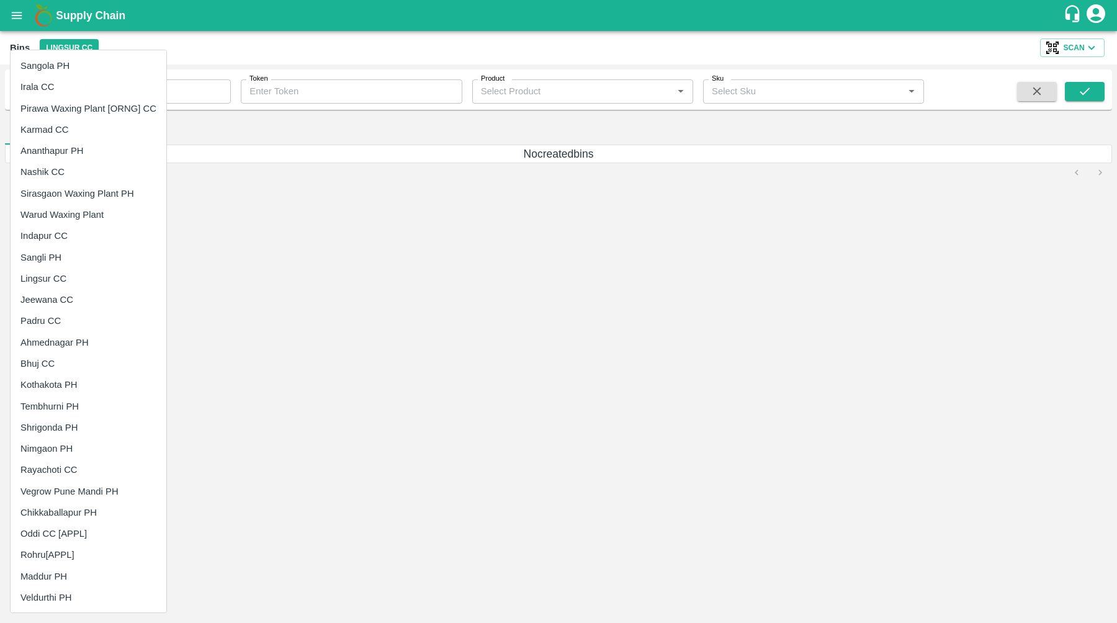
click at [81, 327] on li "Padru CC" at bounding box center [89, 320] width 156 height 21
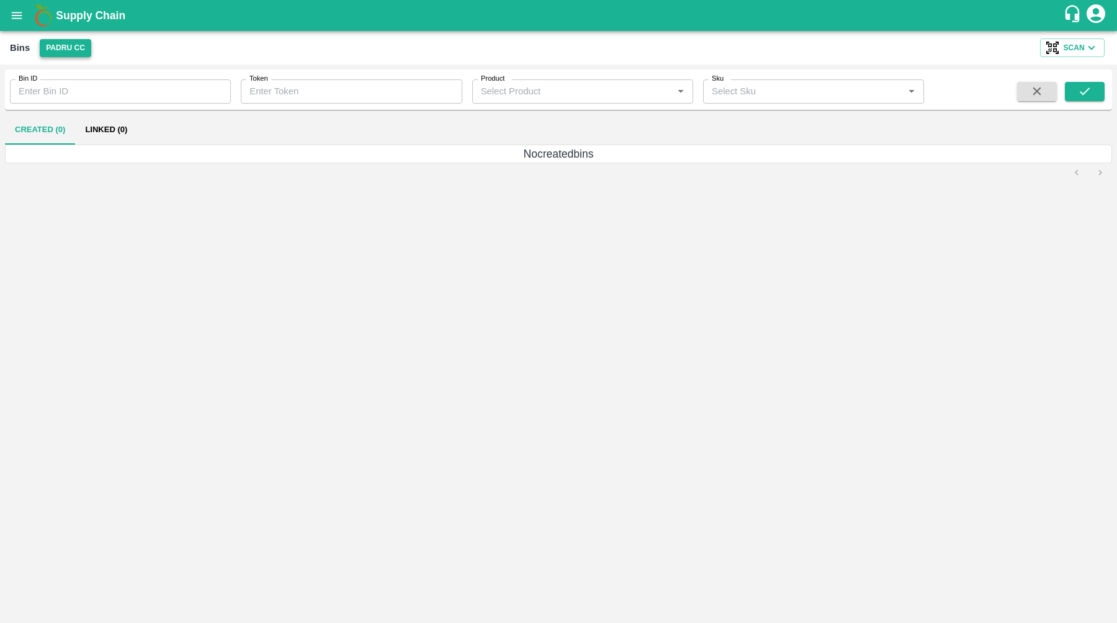
click at [74, 47] on button "Padru CC" at bounding box center [66, 48] width 52 height 18
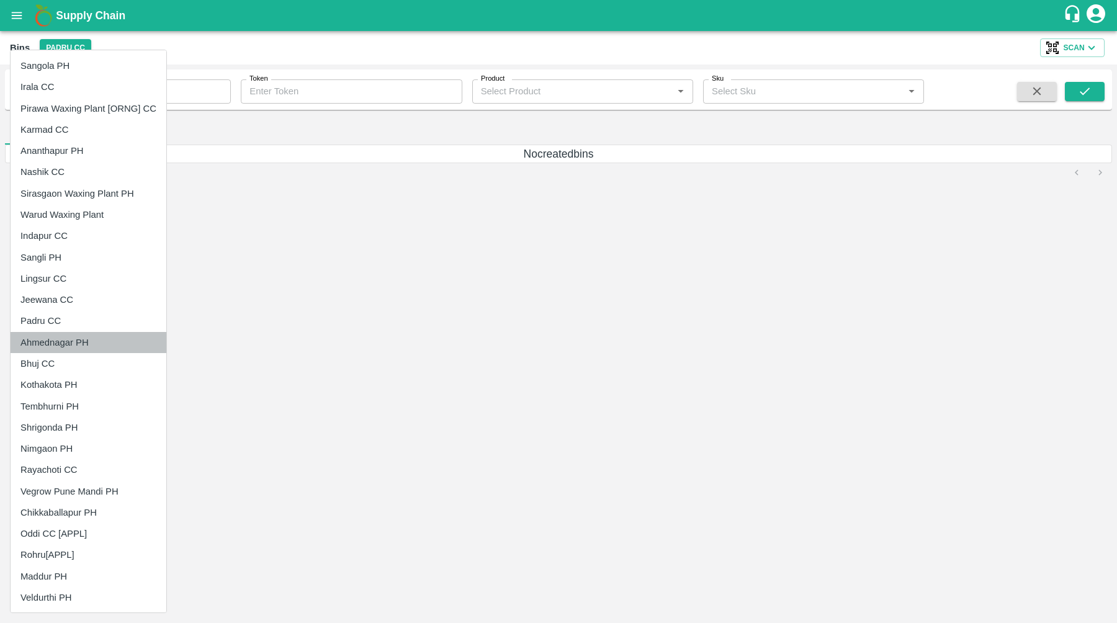
click at [89, 344] on li "Ahmednagar PH" at bounding box center [89, 342] width 156 height 21
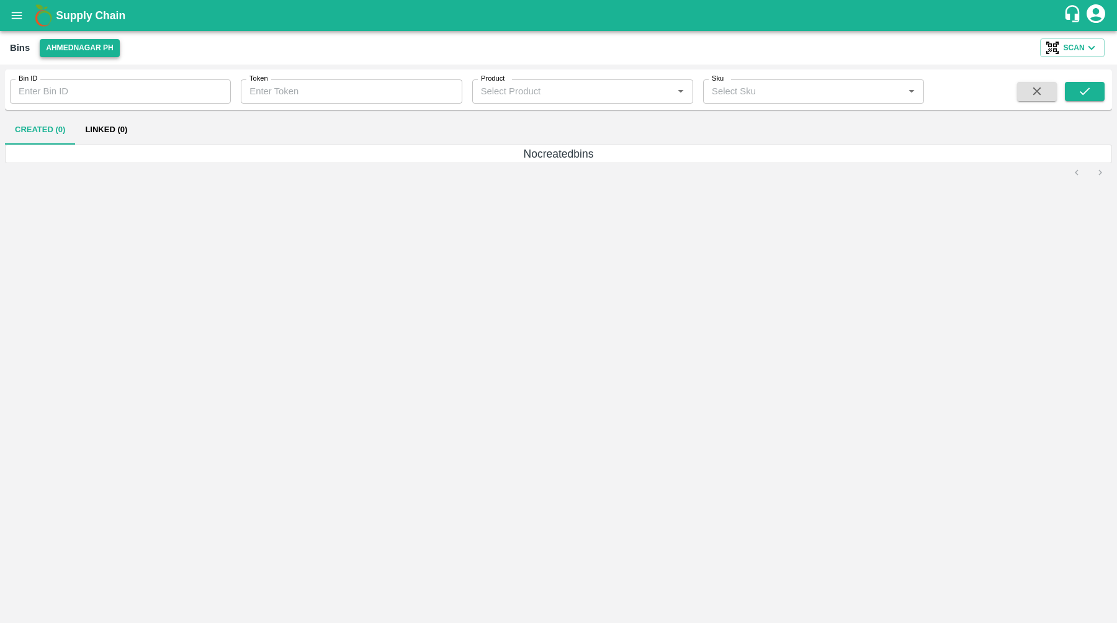
click at [80, 52] on button "Ahmednagar PH" at bounding box center [80, 48] width 80 height 18
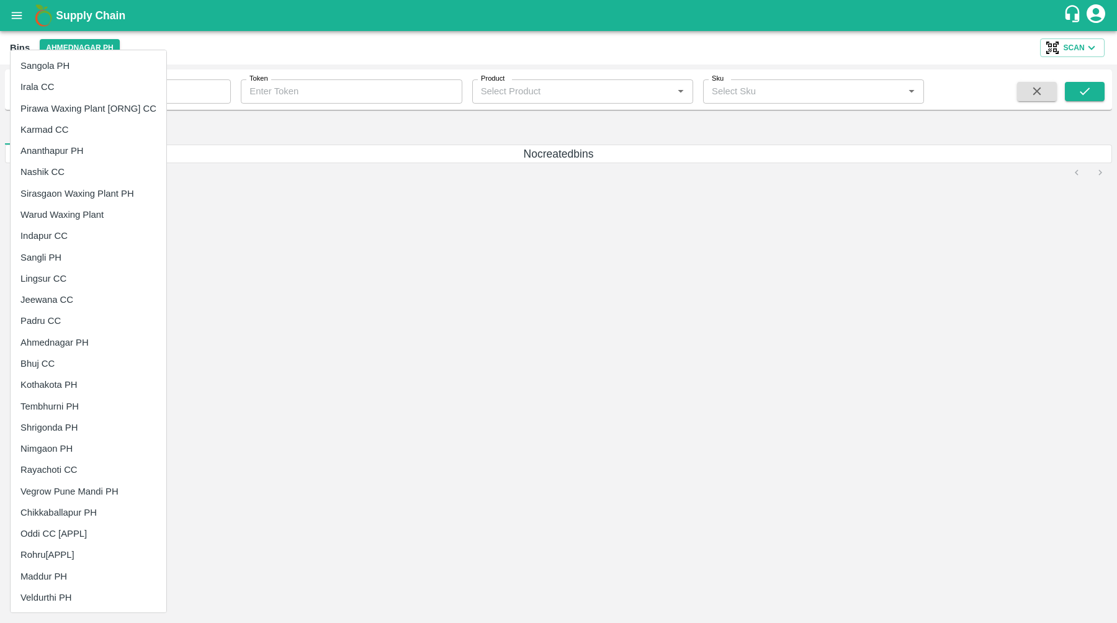
click at [77, 361] on li "Bhuj CC" at bounding box center [89, 363] width 156 height 21
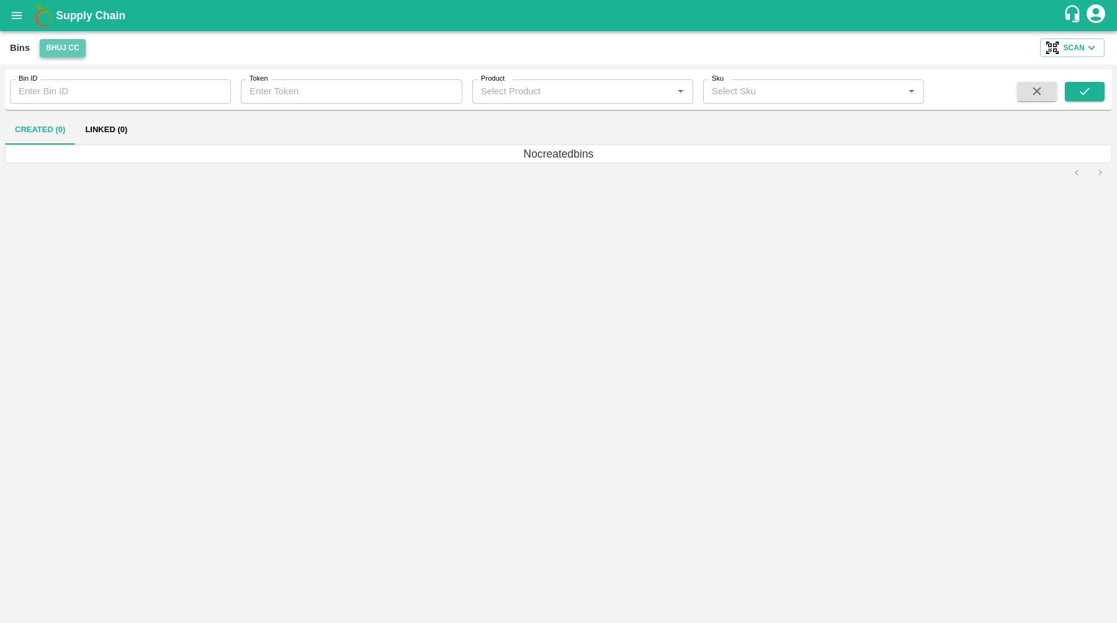
click at [71, 48] on button "Bhuj CC" at bounding box center [63, 48] width 46 height 18
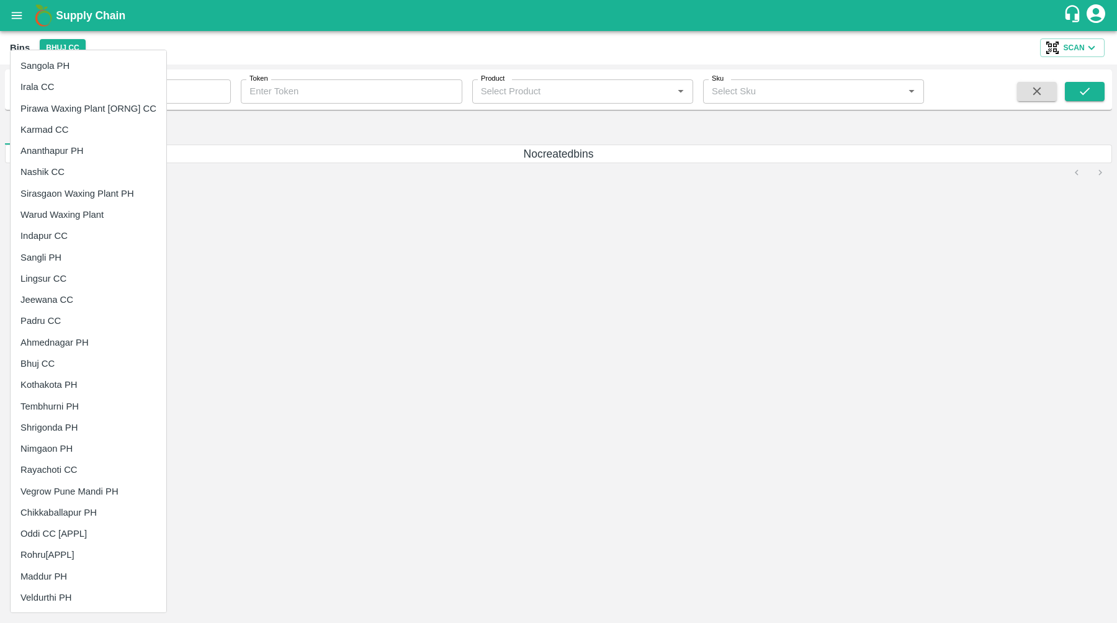
click at [69, 342] on li "Ahmednagar PH" at bounding box center [89, 342] width 156 height 21
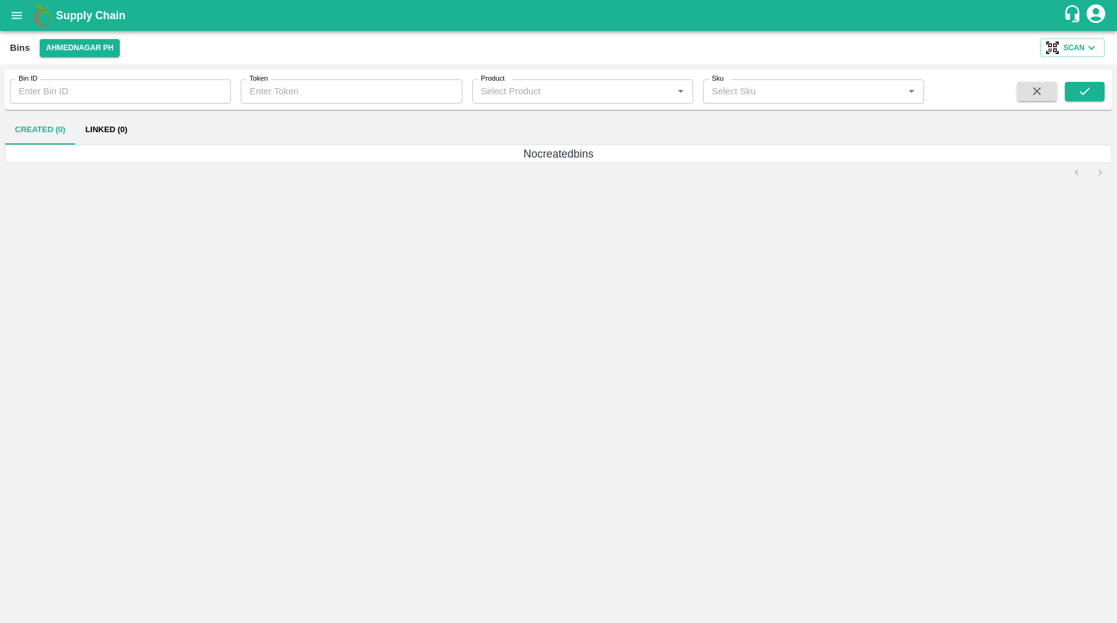
click at [74, 58] on div "Bins Ahmednagar PH Scan" at bounding box center [558, 48] width 1117 height 34
click at [92, 52] on button "Ahmednagar PH" at bounding box center [80, 48] width 80 height 18
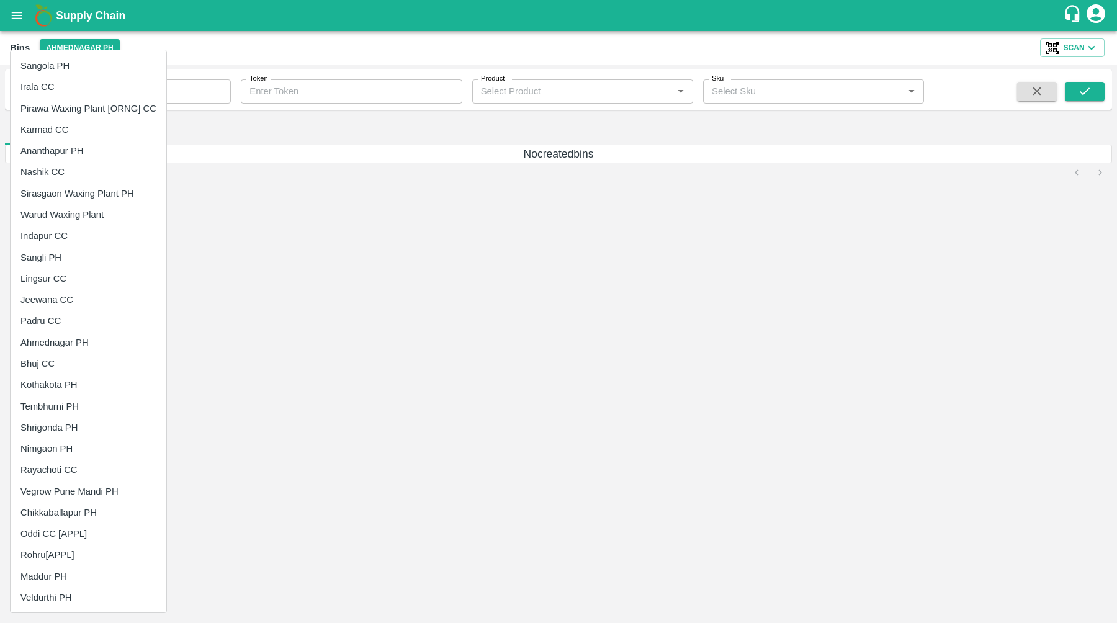
click at [85, 391] on li "Kothakota PH" at bounding box center [89, 384] width 156 height 21
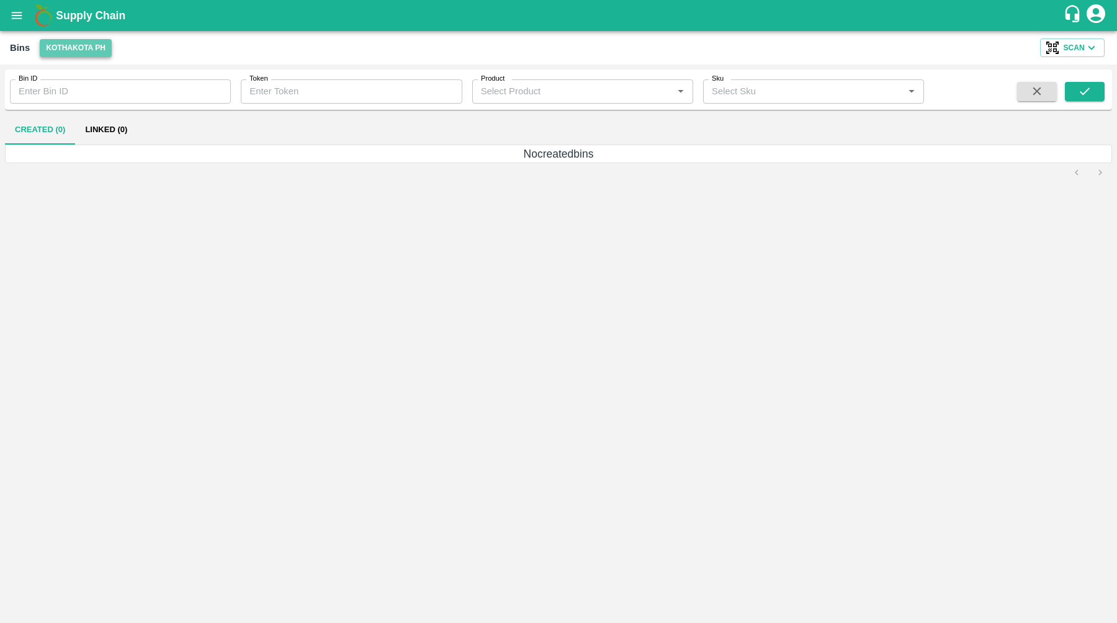
click at [96, 52] on button "Kothakota PH" at bounding box center [76, 48] width 72 height 18
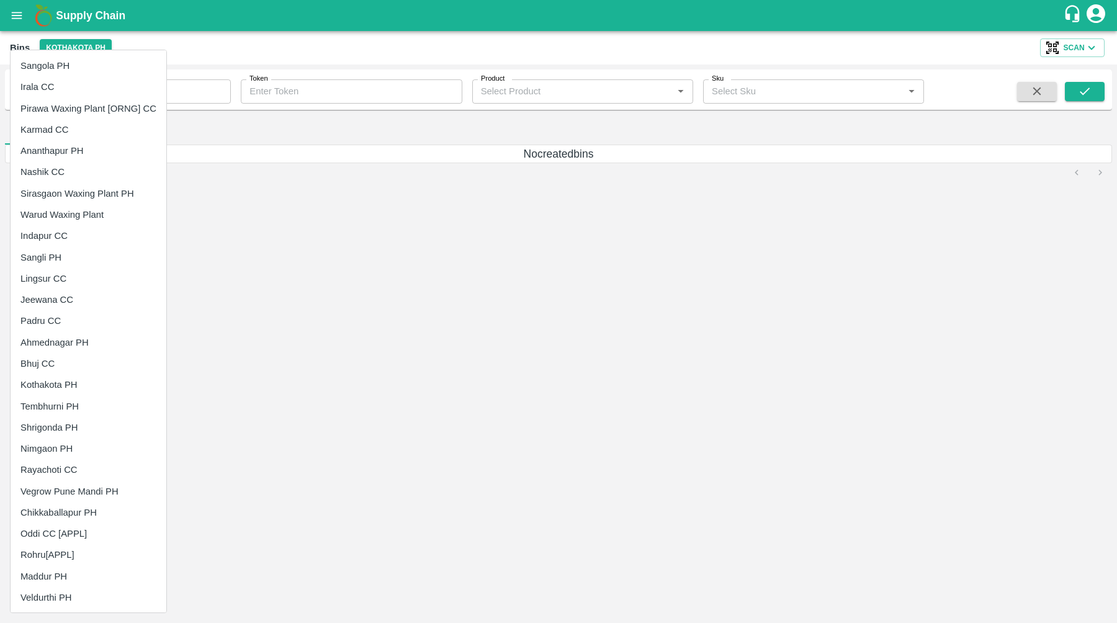
click at [87, 410] on li "Tembhurni PH" at bounding box center [89, 406] width 156 height 21
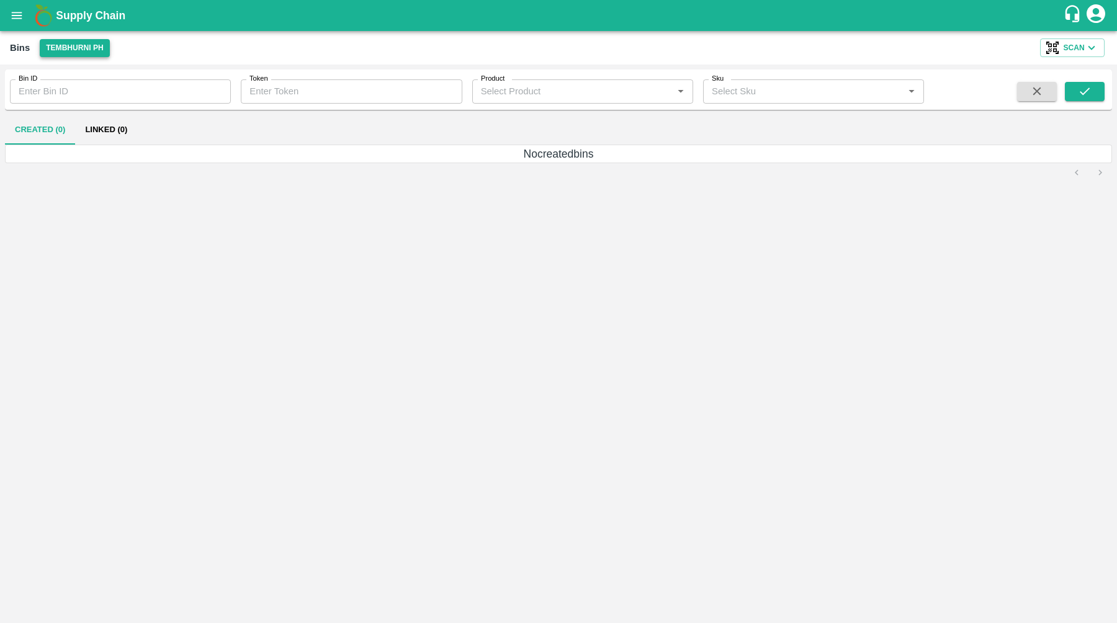
click at [109, 50] on button "Tembhurni PH" at bounding box center [74, 48] width 69 height 18
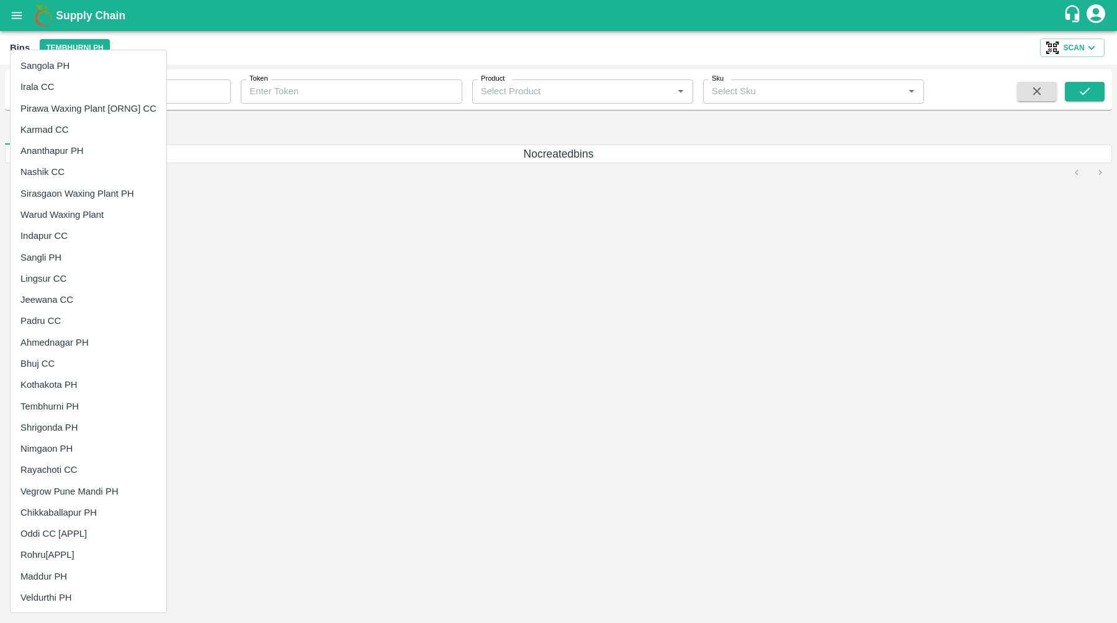
click at [94, 413] on li "Tembhurni PH" at bounding box center [89, 406] width 156 height 21
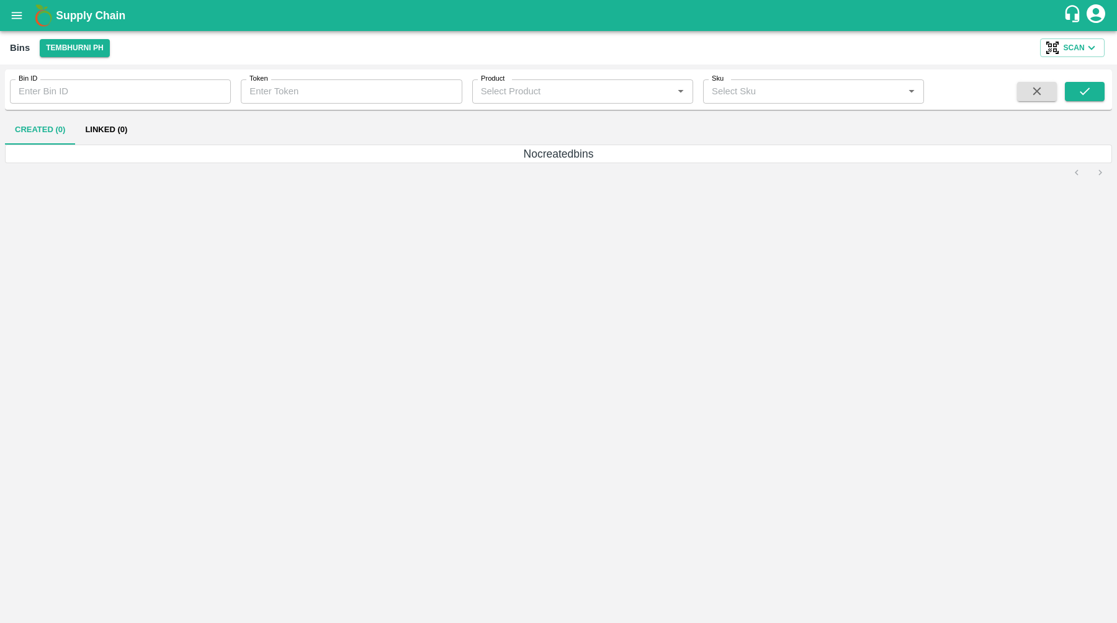
click at [97, 57] on div "Bins Tembhurni PH Scan" at bounding box center [558, 48] width 1117 height 34
click at [97, 52] on button "Tembhurni PH" at bounding box center [74, 48] width 69 height 18
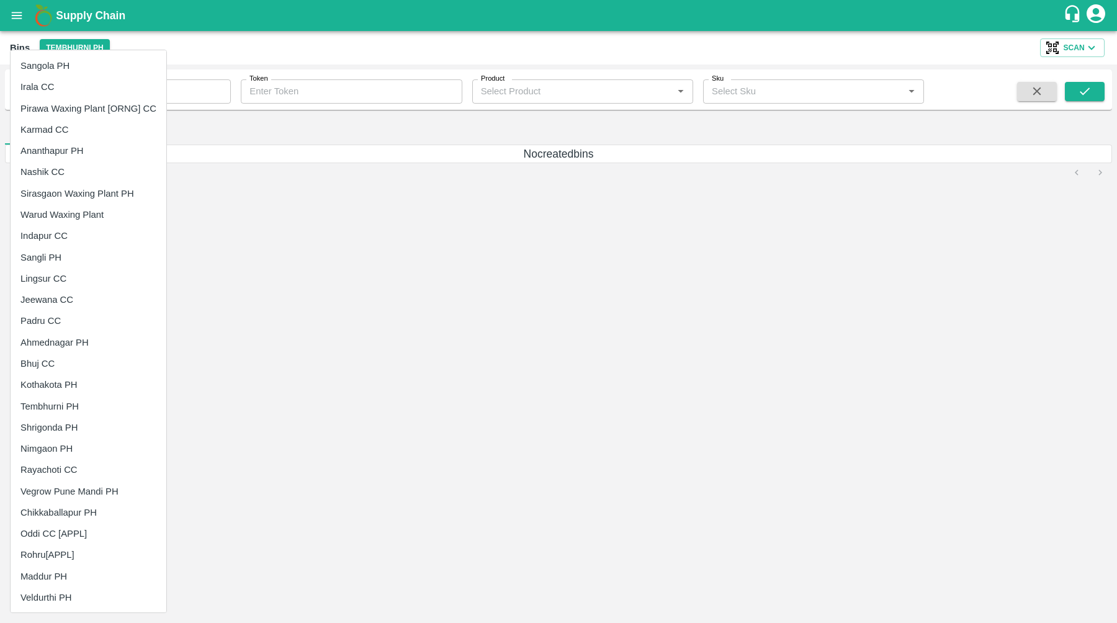
click at [79, 468] on li "Rayachoti CC" at bounding box center [89, 469] width 156 height 21
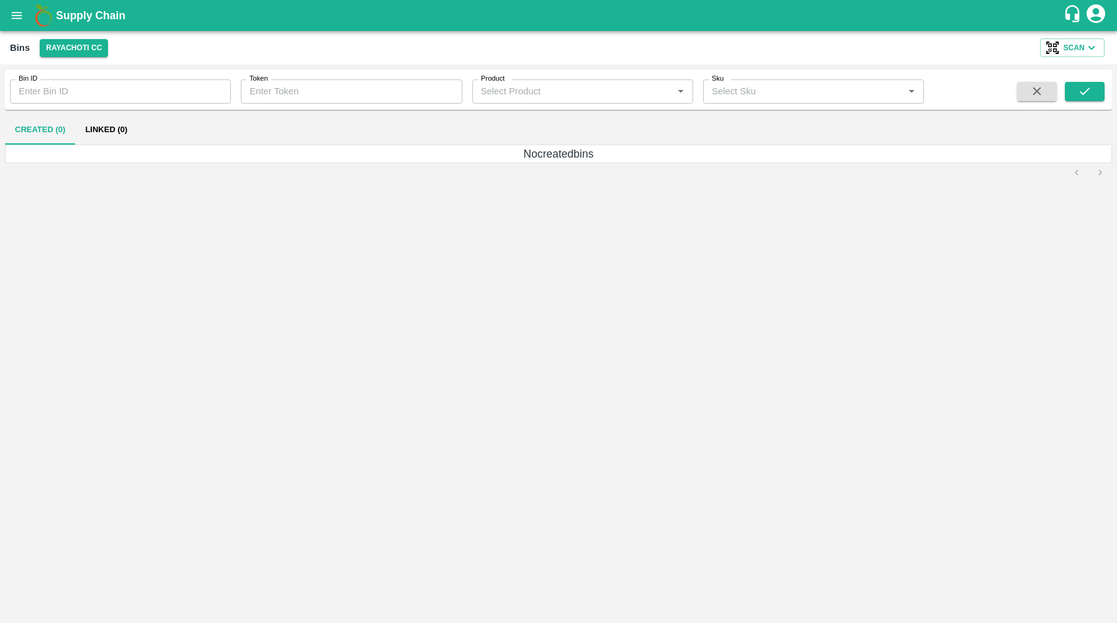
click at [86, 61] on div "Bins Rayachoti CC Scan" at bounding box center [558, 48] width 1117 height 34
click at [86, 53] on button "Rayachoti CC" at bounding box center [74, 48] width 68 height 18
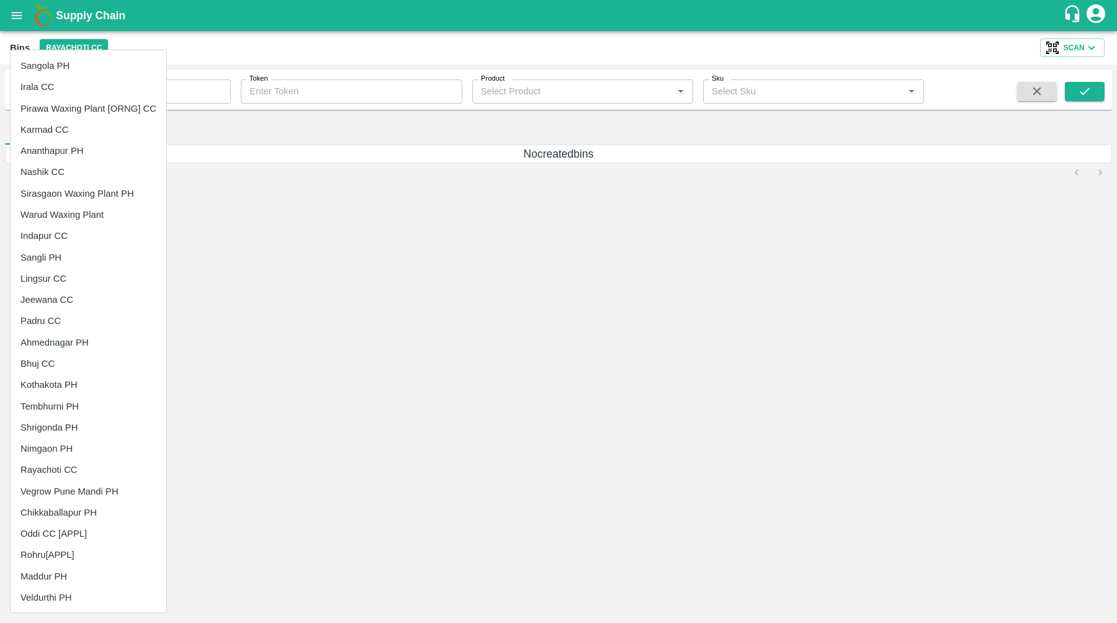
click at [96, 492] on li "Vegrow Pune Mandi PH" at bounding box center [89, 491] width 156 height 21
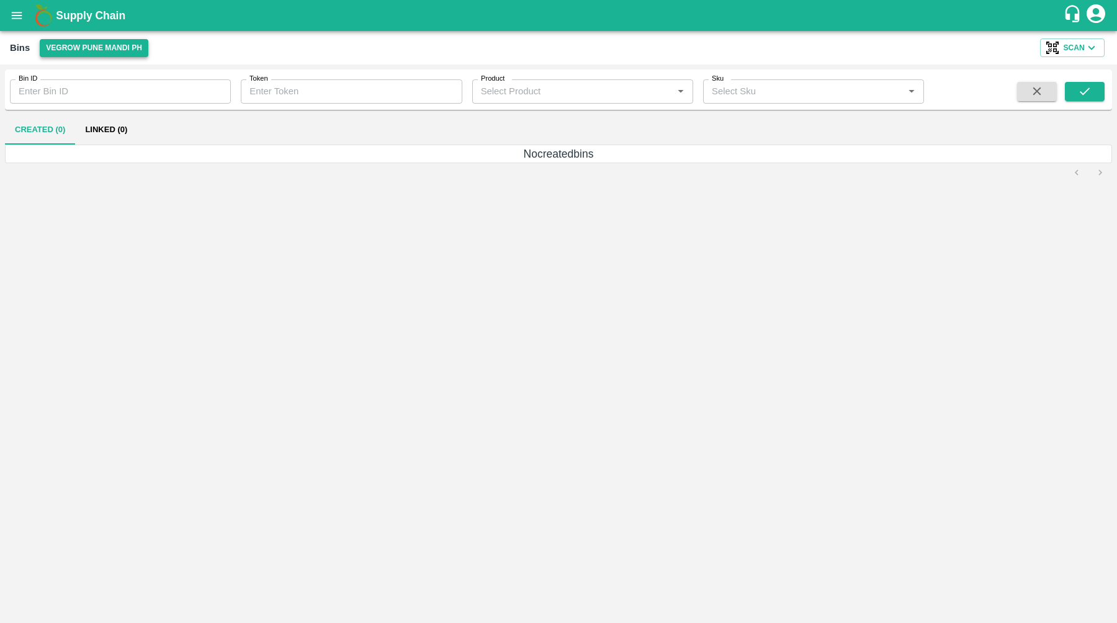
click at [105, 45] on button "Vegrow Pune Mandi PH" at bounding box center [94, 48] width 109 height 18
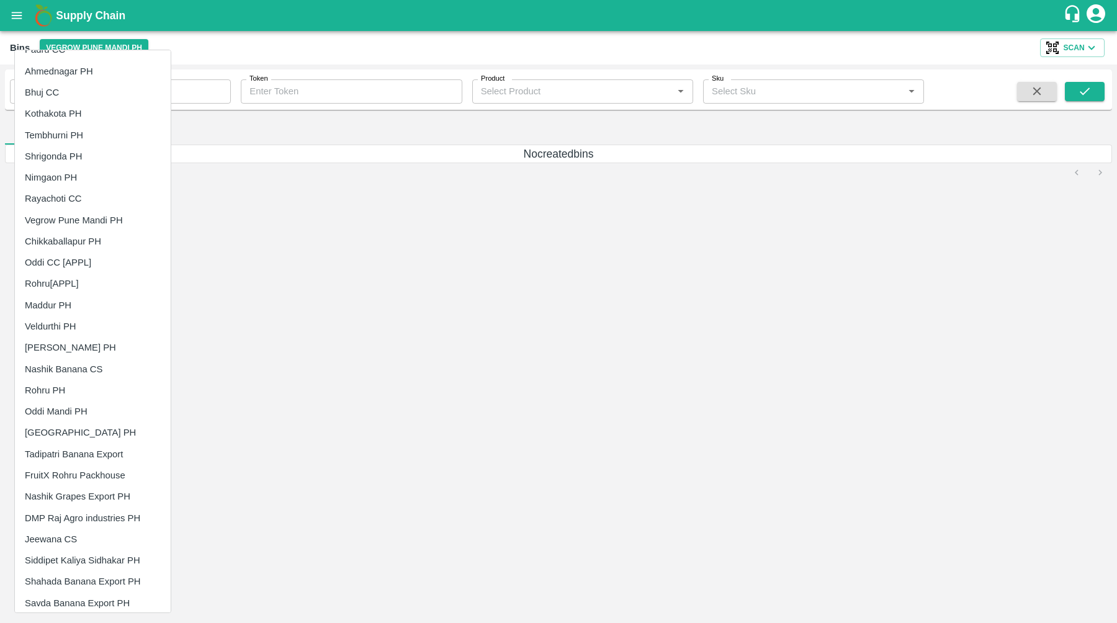
scroll to position [317, 0]
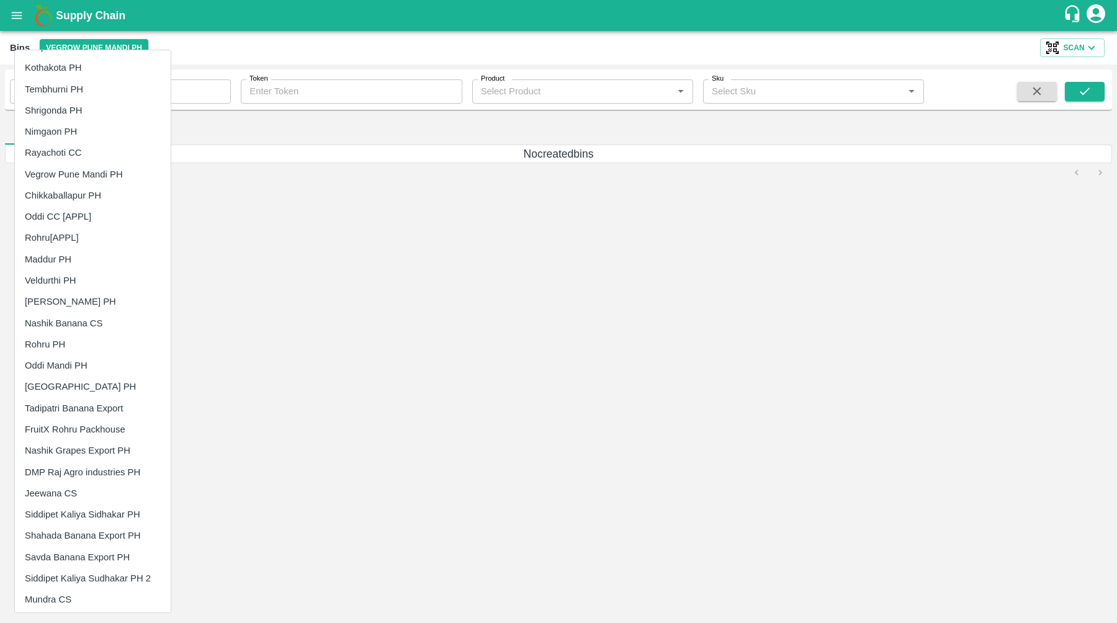
click at [83, 286] on li "Veldurthi PH" at bounding box center [93, 280] width 156 height 21
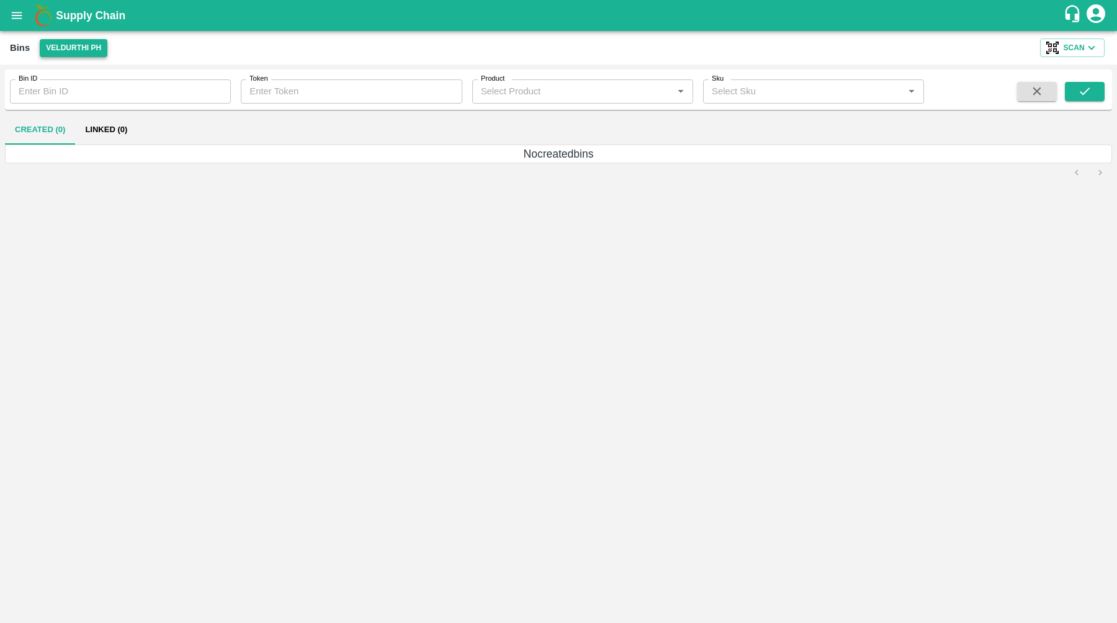
click at [84, 52] on button "Veldurthi PH" at bounding box center [74, 48] width 68 height 18
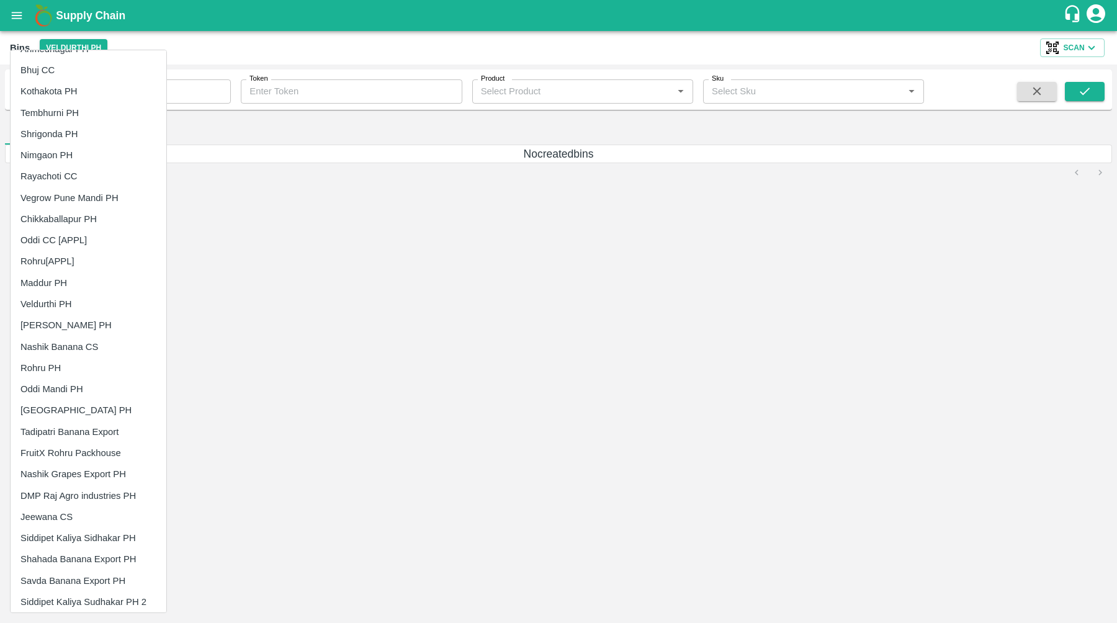
scroll to position [362, 0]
